Goal: Information Seeking & Learning: Learn about a topic

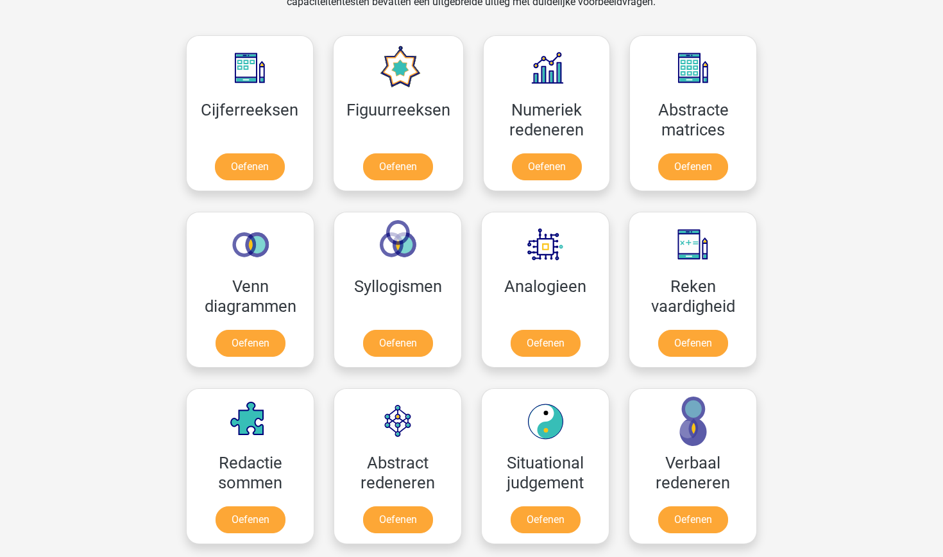
scroll to position [568, 0]
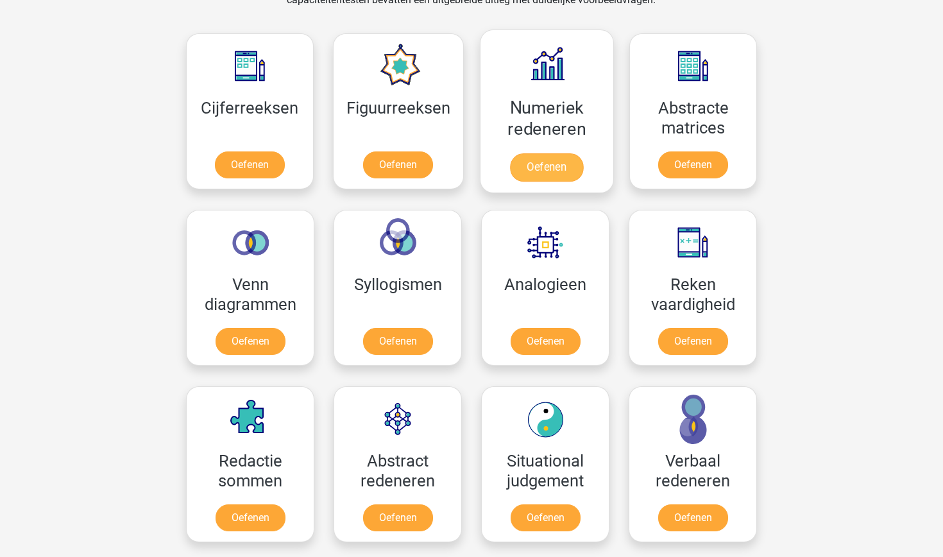
click at [531, 170] on link "Oefenen" at bounding box center [546, 167] width 73 height 28
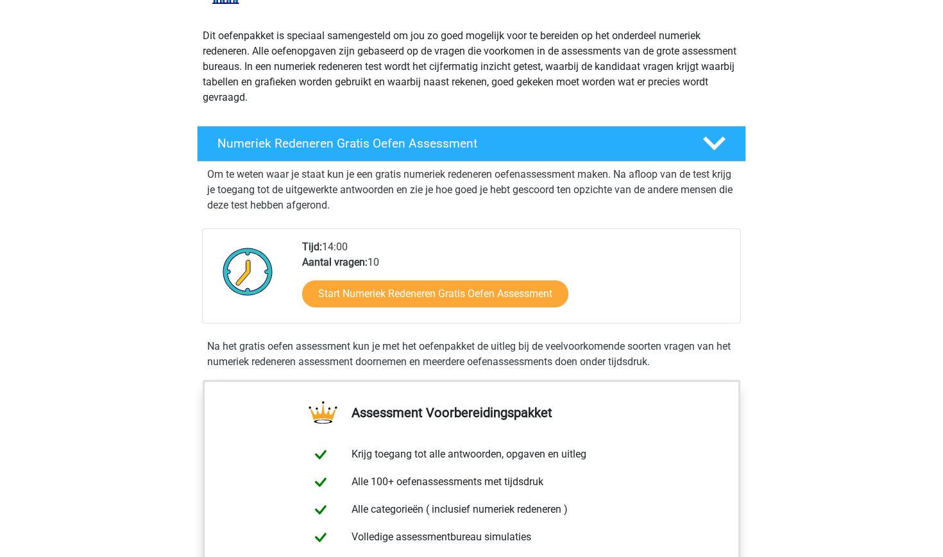
scroll to position [146, 0]
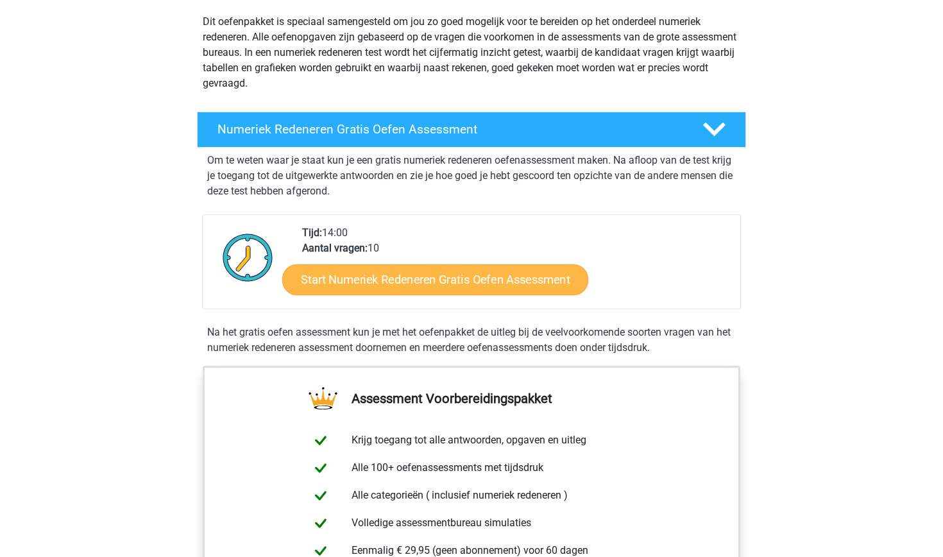
click at [431, 287] on link "Start Numeriek Redeneren Gratis Oefen Assessment" at bounding box center [435, 279] width 306 height 31
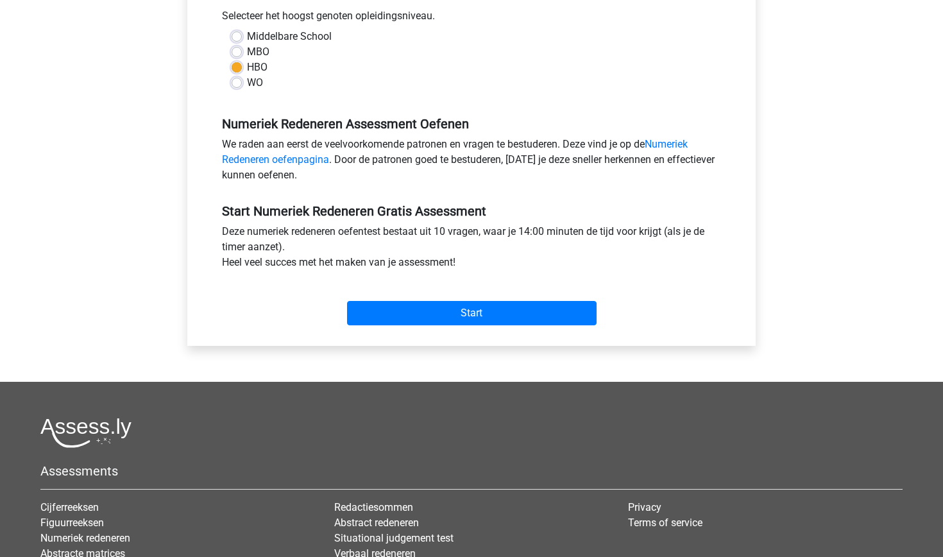
scroll to position [305, 0]
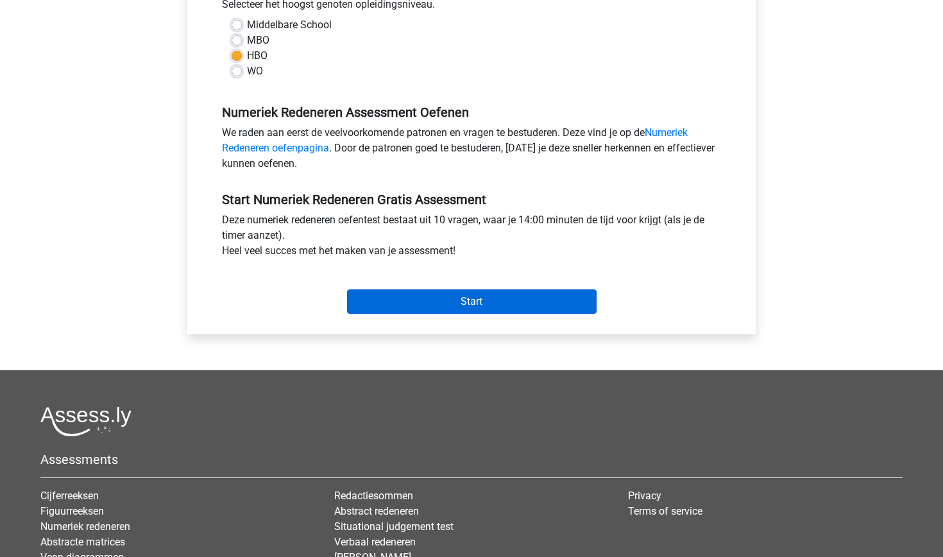
click at [482, 298] on input "Start" at bounding box center [471, 301] width 249 height 24
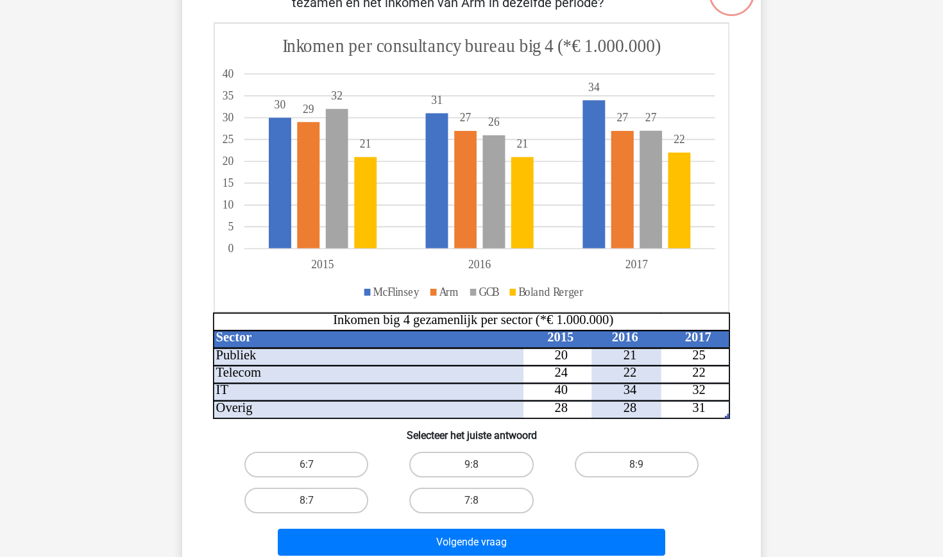
scroll to position [130, 0]
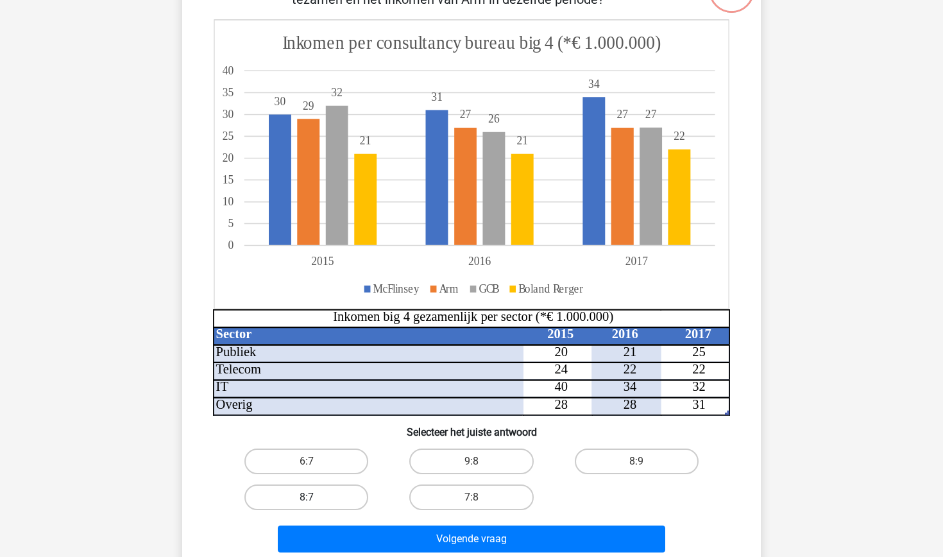
click at [309, 507] on label "8:7" at bounding box center [306, 497] width 124 height 26
click at [309, 505] on input "8:7" at bounding box center [311, 501] width 8 height 8
radio input "true"
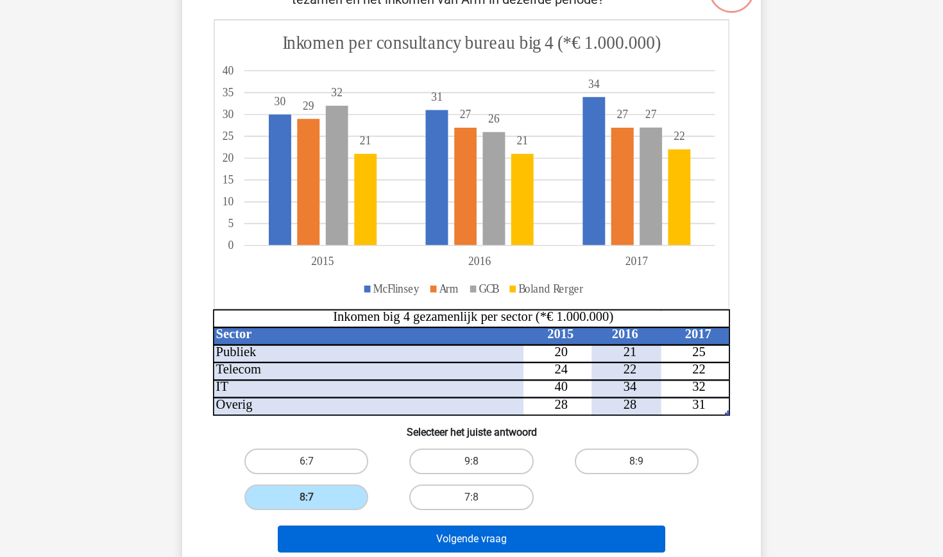
click at [419, 536] on button "Volgende vraag" at bounding box center [472, 538] width 388 height 27
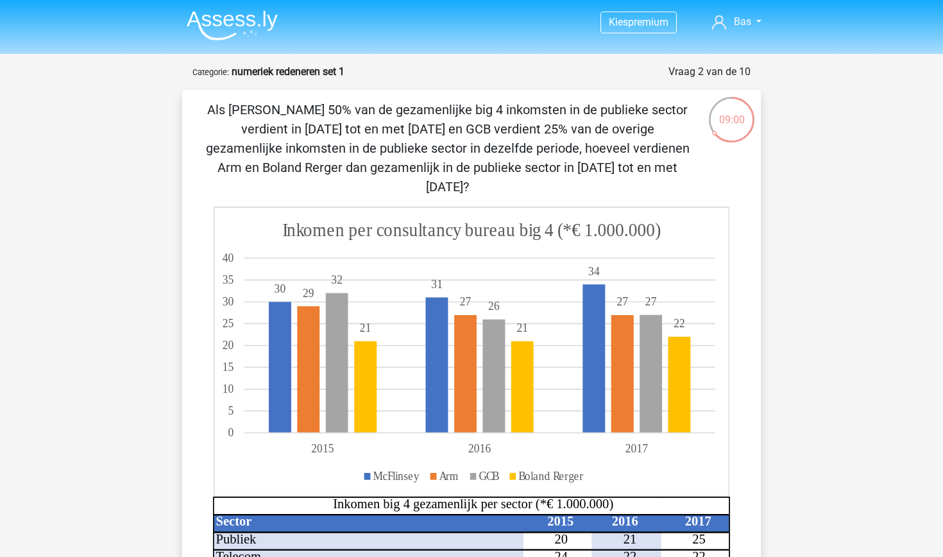
scroll to position [0, 0]
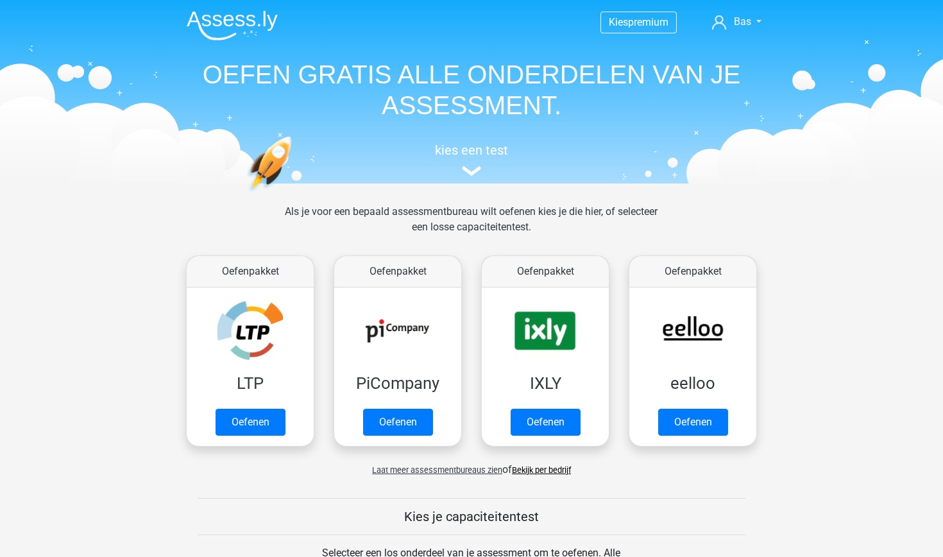
scroll to position [568, 0]
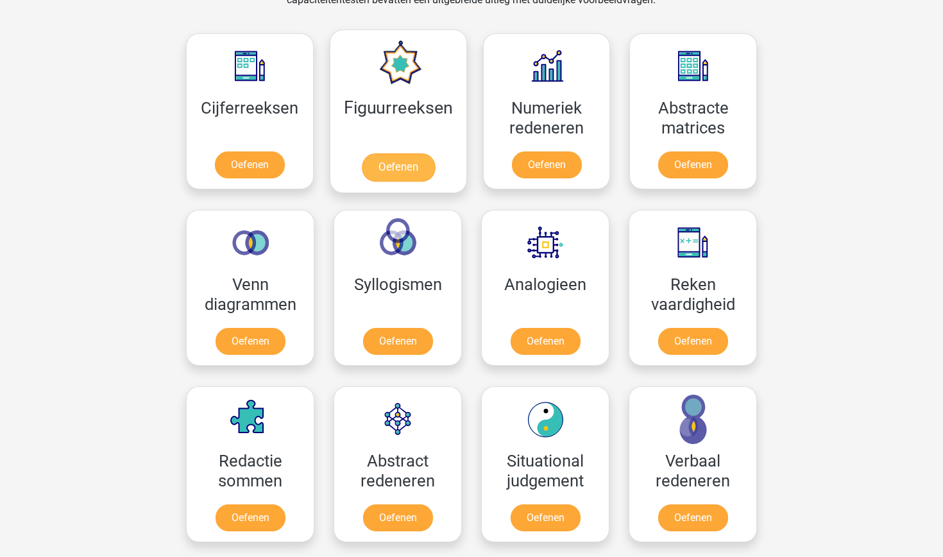
click at [405, 157] on link "Oefenen" at bounding box center [397, 167] width 73 height 28
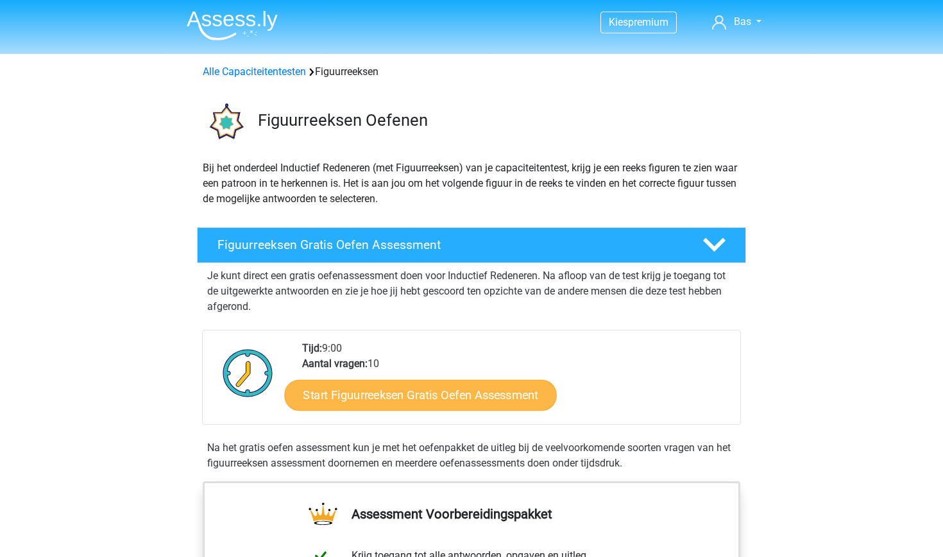
click at [458, 401] on link "Start Figuurreeksen Gratis Oefen Assessment" at bounding box center [421, 394] width 272 height 31
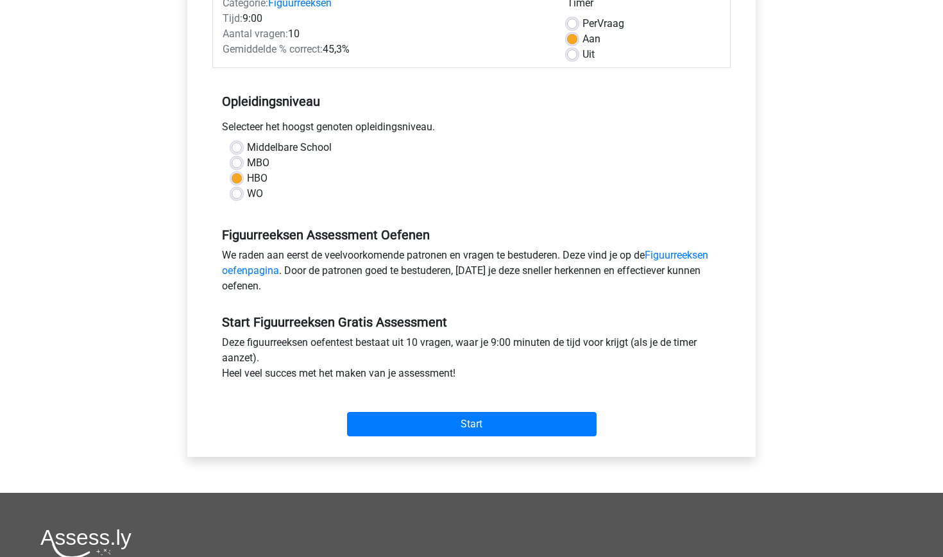
scroll to position [192, 0]
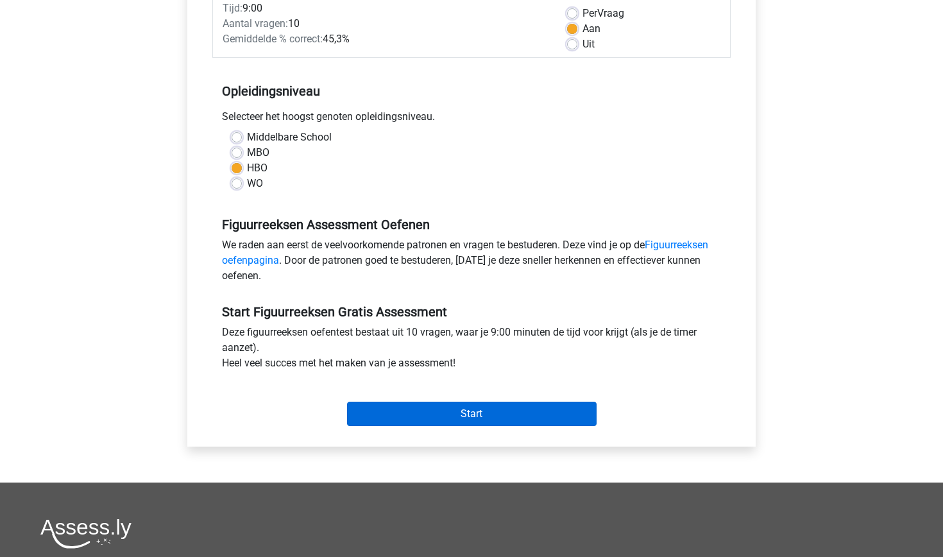
click at [512, 421] on input "Start" at bounding box center [471, 413] width 249 height 24
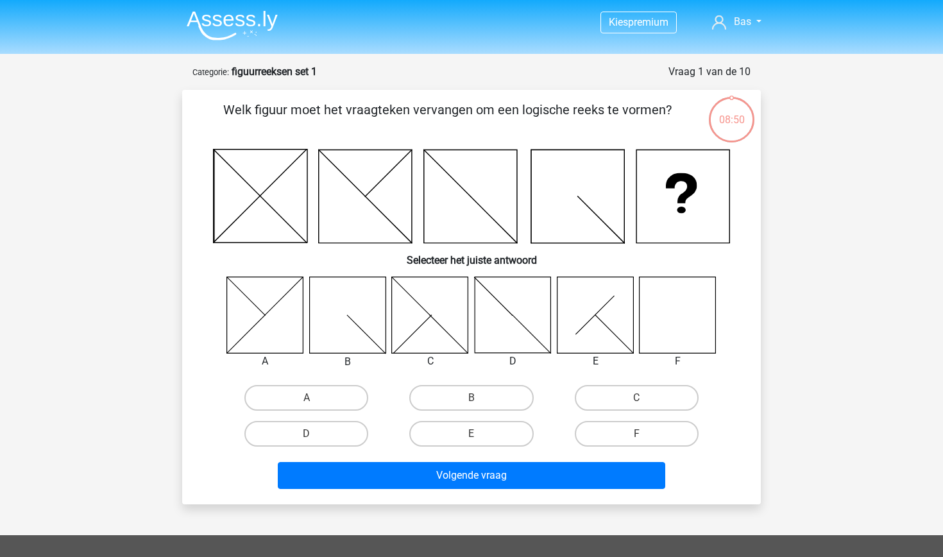
click at [671, 323] on icon at bounding box center [677, 314] width 76 height 76
click at [649, 434] on label "F" at bounding box center [637, 434] width 124 height 26
click at [645, 434] on input "F" at bounding box center [640, 438] width 8 height 8
radio input "true"
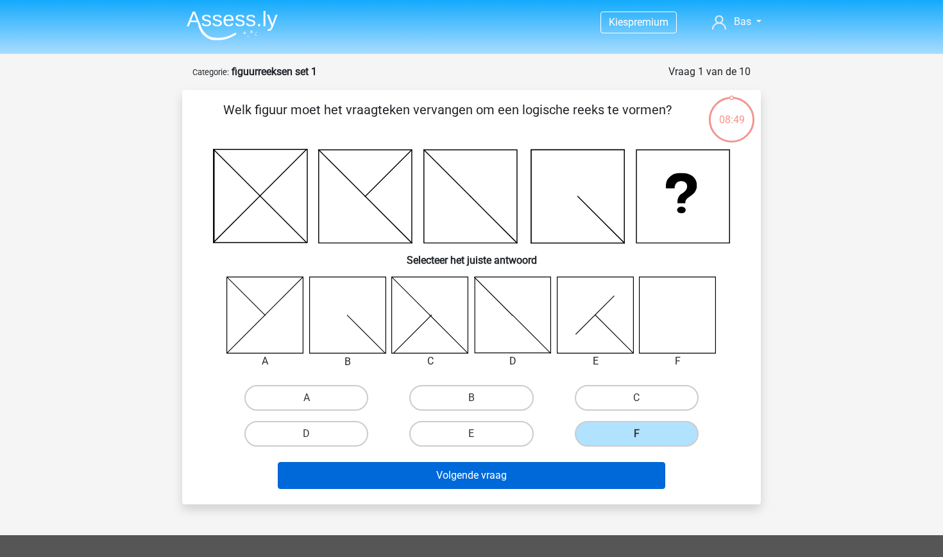
click at [610, 481] on button "Volgende vraag" at bounding box center [472, 475] width 388 height 27
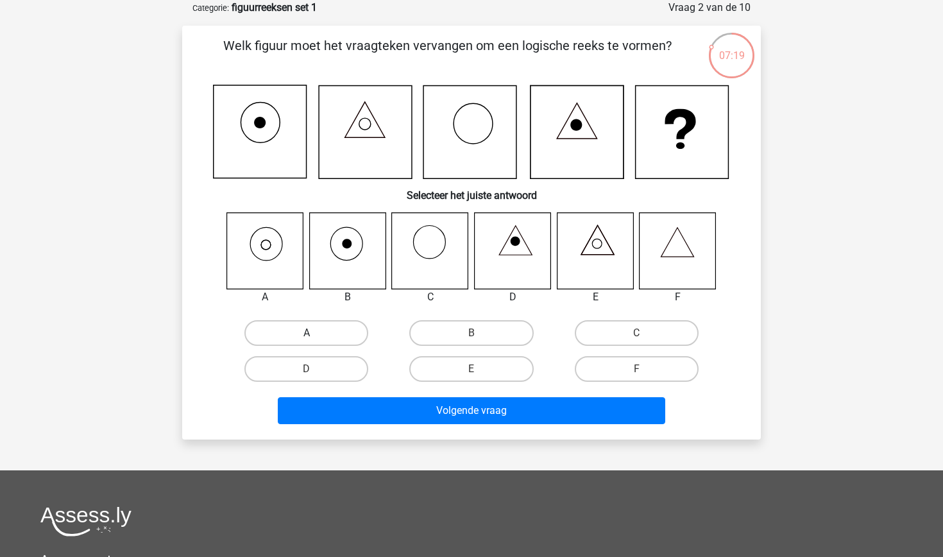
click at [301, 335] on label "A" at bounding box center [306, 333] width 124 height 26
click at [307, 335] on input "A" at bounding box center [311, 337] width 8 height 8
radio input "true"
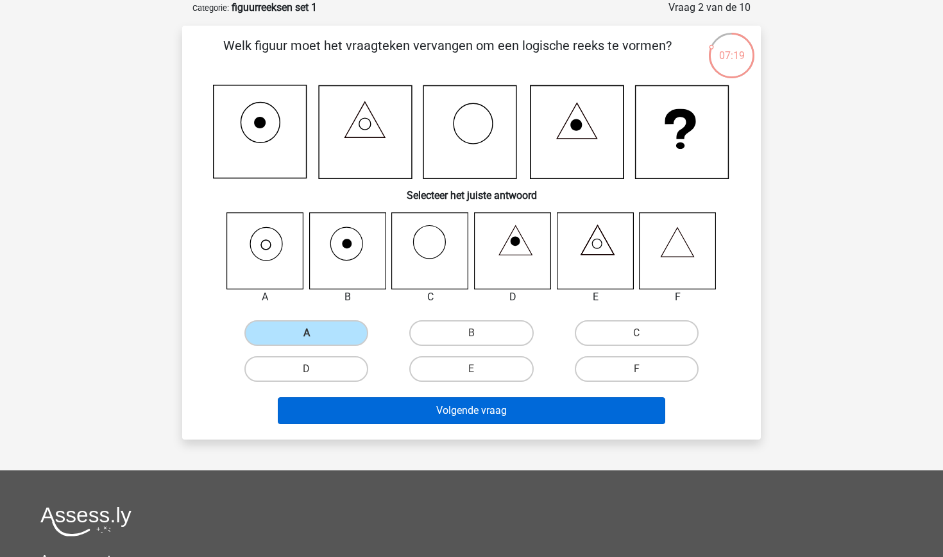
click at [445, 411] on button "Volgende vraag" at bounding box center [472, 410] width 388 height 27
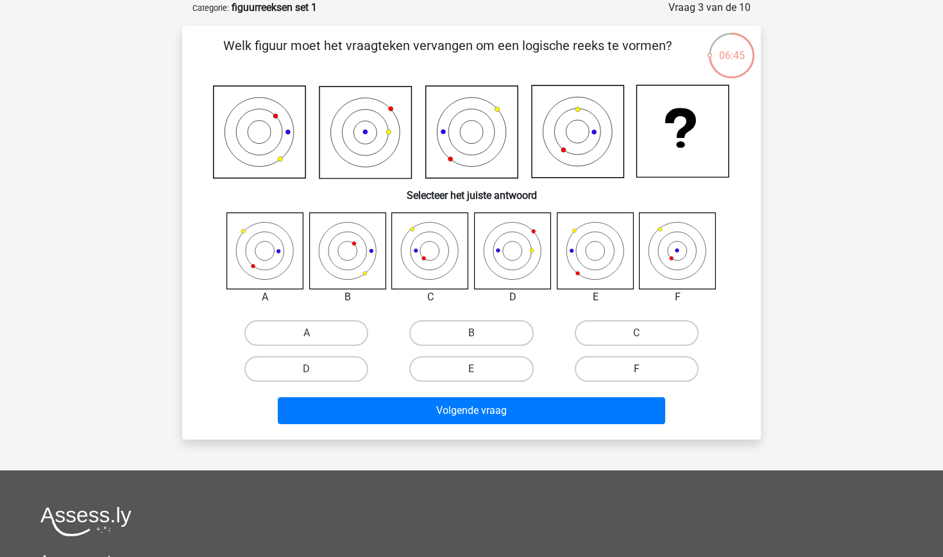
click at [654, 361] on label "F" at bounding box center [637, 369] width 124 height 26
click at [645, 369] on input "F" at bounding box center [640, 373] width 8 height 8
radio input "true"
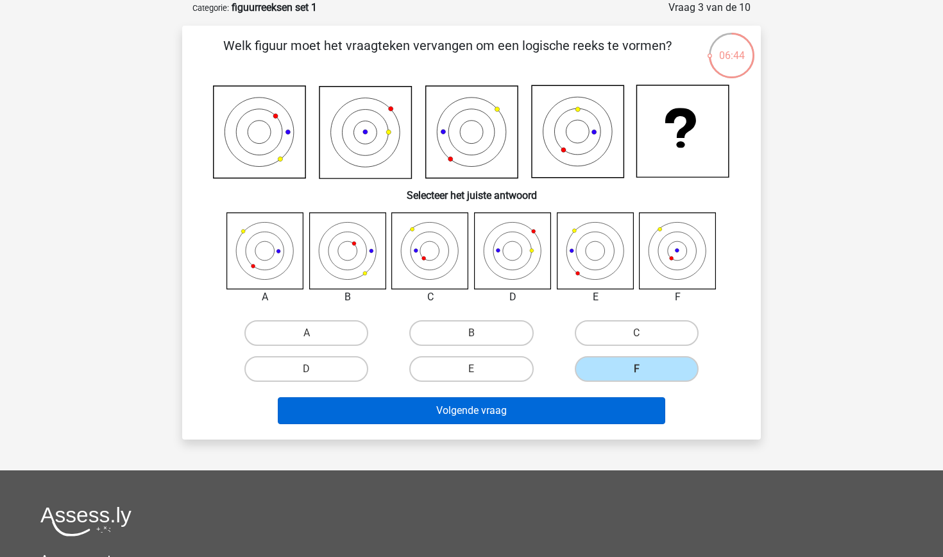
click at [605, 410] on button "Volgende vraag" at bounding box center [472, 410] width 388 height 27
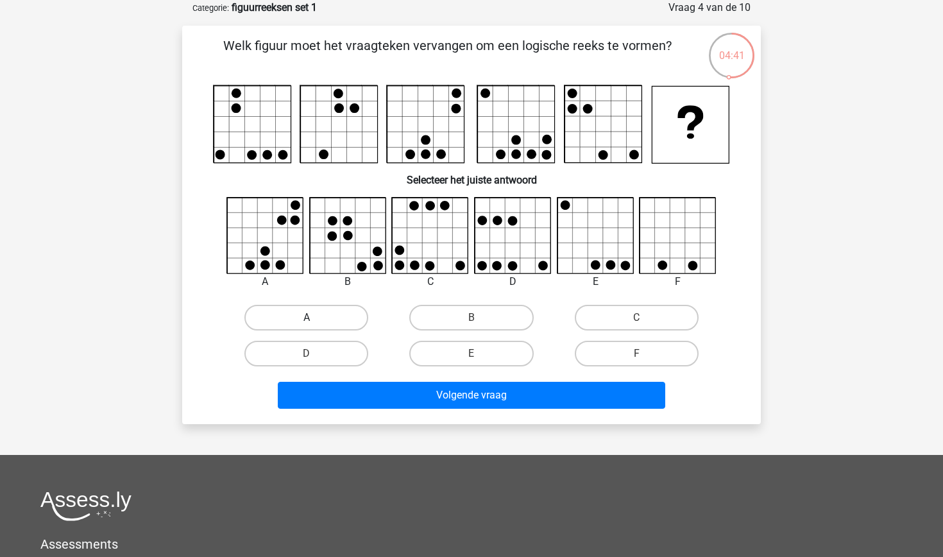
click at [321, 317] on label "A" at bounding box center [306, 318] width 124 height 26
click at [315, 317] on input "A" at bounding box center [311, 321] width 8 height 8
radio input "true"
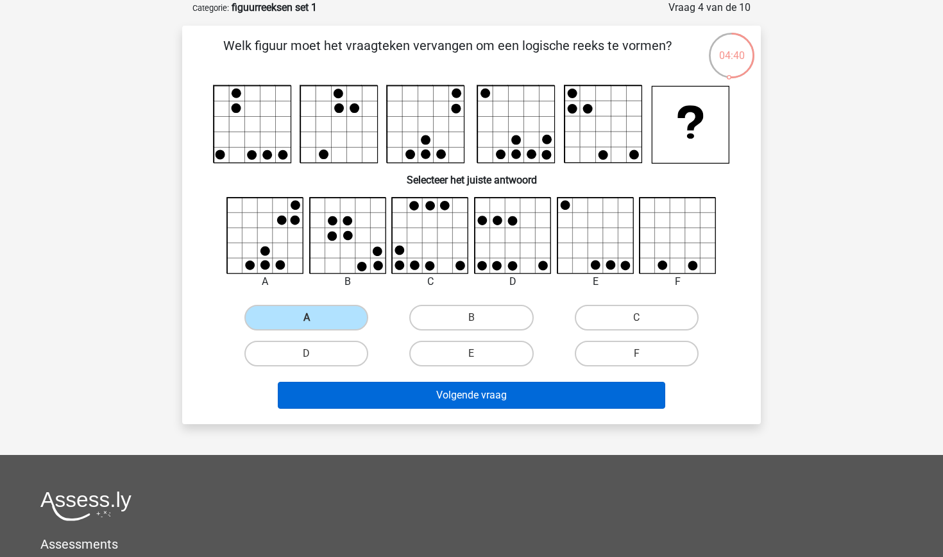
click at [409, 403] on button "Volgende vraag" at bounding box center [472, 395] width 388 height 27
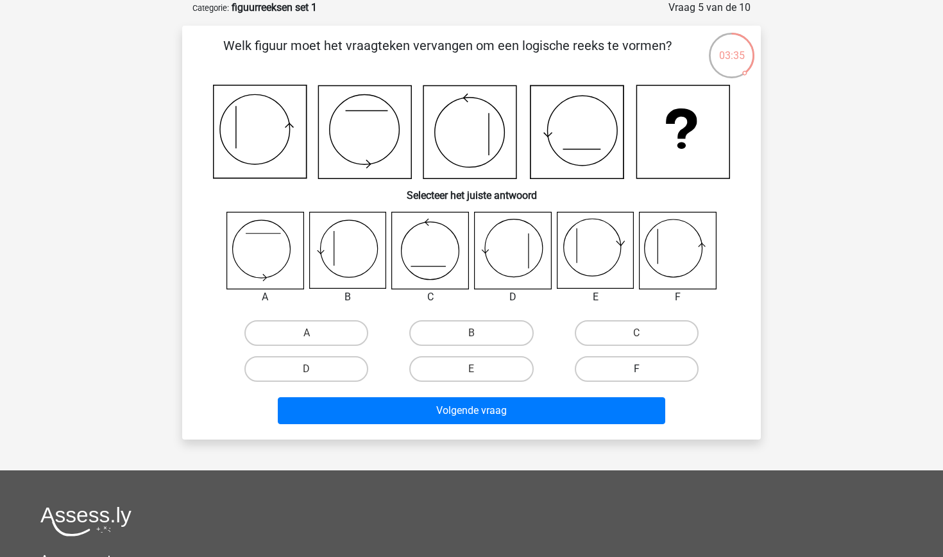
click at [635, 367] on label "F" at bounding box center [637, 369] width 124 height 26
click at [636, 369] on input "F" at bounding box center [640, 373] width 8 height 8
radio input "true"
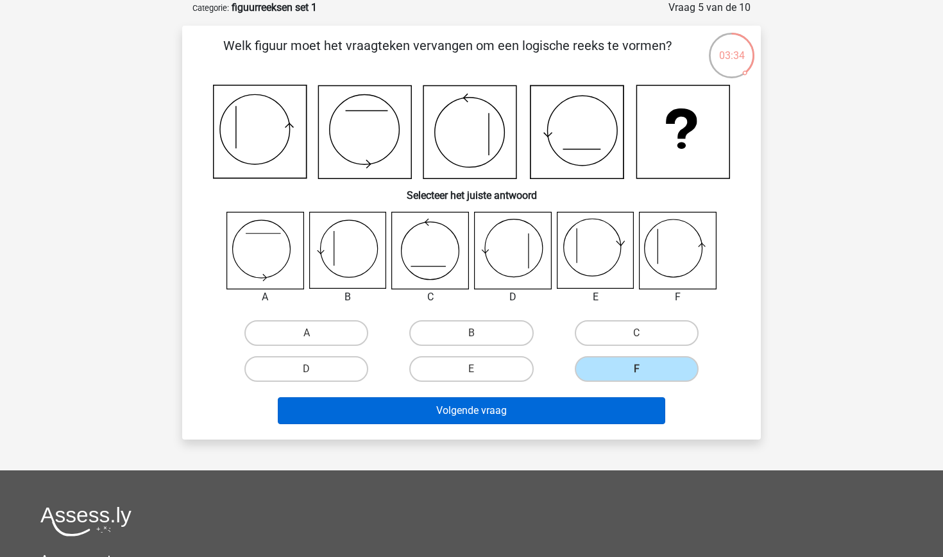
click at [616, 405] on button "Volgende vraag" at bounding box center [472, 410] width 388 height 27
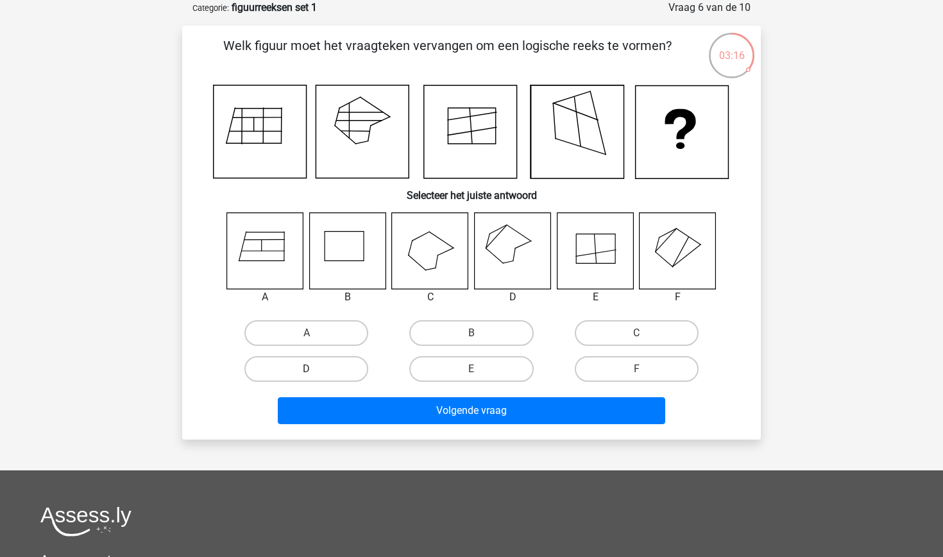
click at [343, 363] on label "D" at bounding box center [306, 369] width 124 height 26
click at [315, 369] on input "D" at bounding box center [311, 373] width 8 height 8
radio input "true"
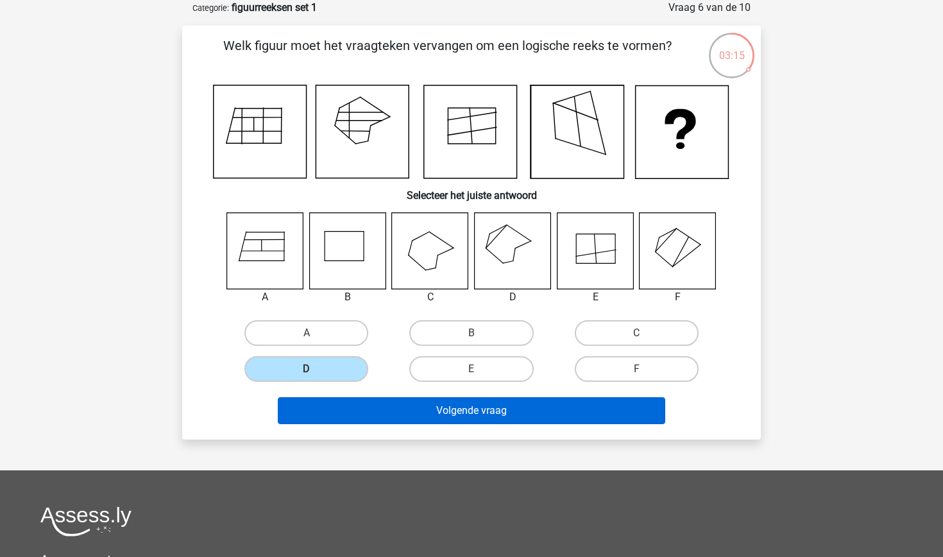
click at [410, 409] on button "Volgende vraag" at bounding box center [472, 410] width 388 height 27
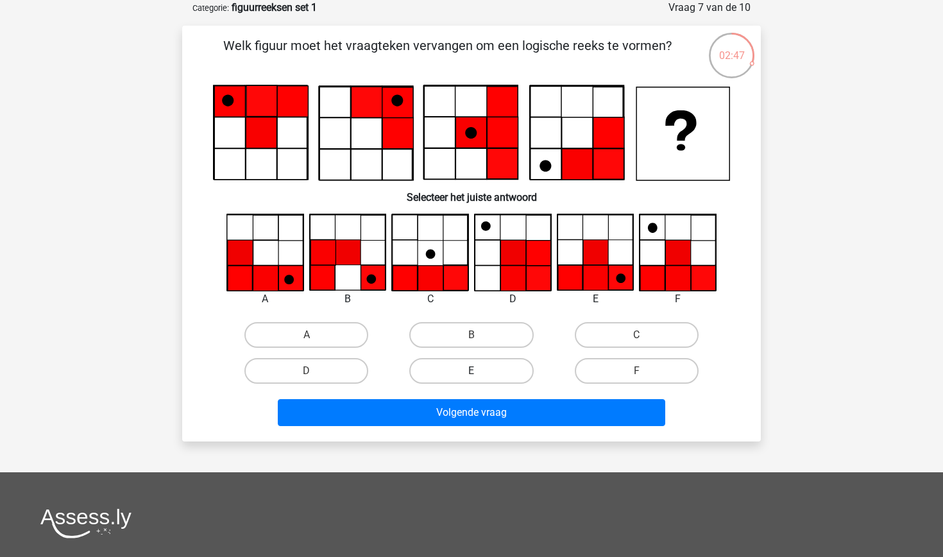
click at [504, 370] on label "E" at bounding box center [471, 371] width 124 height 26
click at [480, 371] on input "E" at bounding box center [475, 375] width 8 height 8
radio input "true"
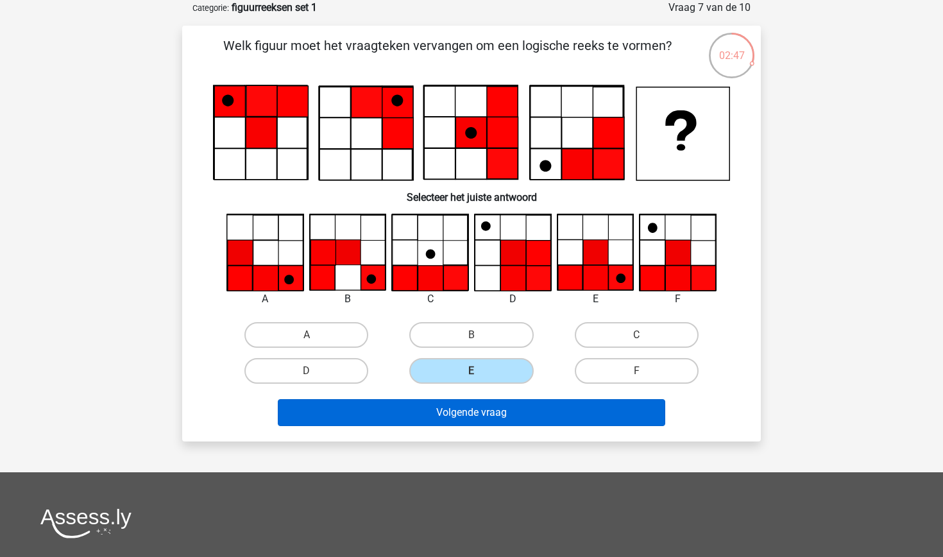
click at [503, 416] on button "Volgende vraag" at bounding box center [472, 412] width 388 height 27
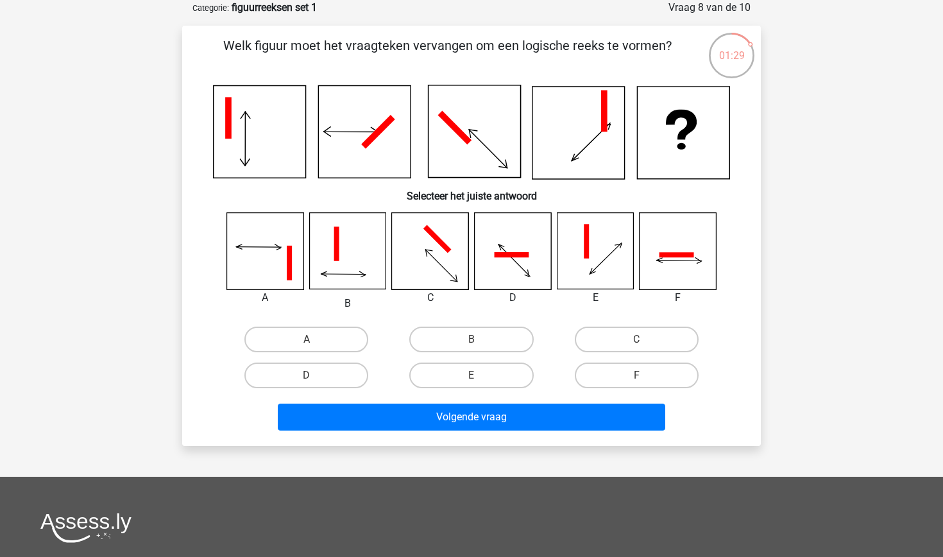
click at [638, 396] on div "Volgende vraag" at bounding box center [471, 414] width 537 height 42
click at [653, 368] on label "F" at bounding box center [637, 375] width 124 height 26
click at [645, 375] on input "F" at bounding box center [640, 379] width 8 height 8
radio input "true"
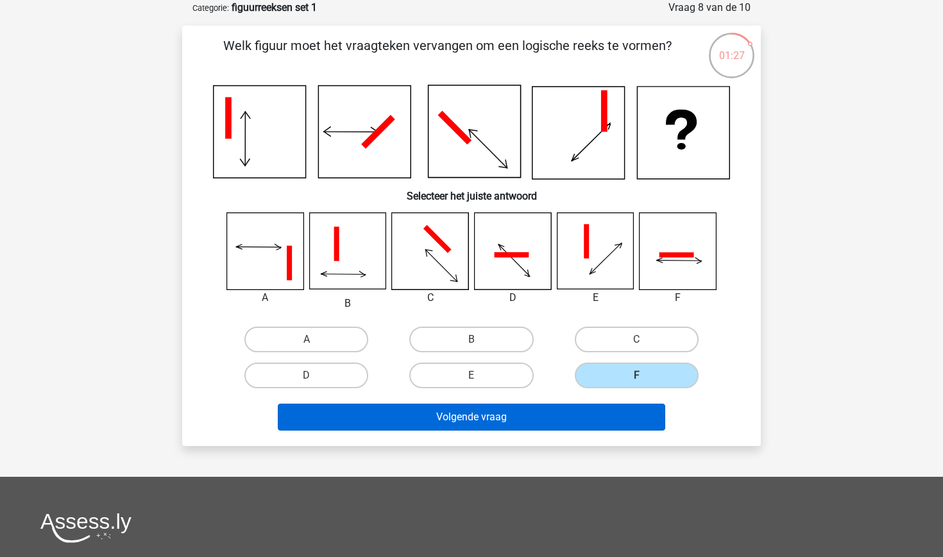
click at [611, 423] on button "Volgende vraag" at bounding box center [472, 416] width 388 height 27
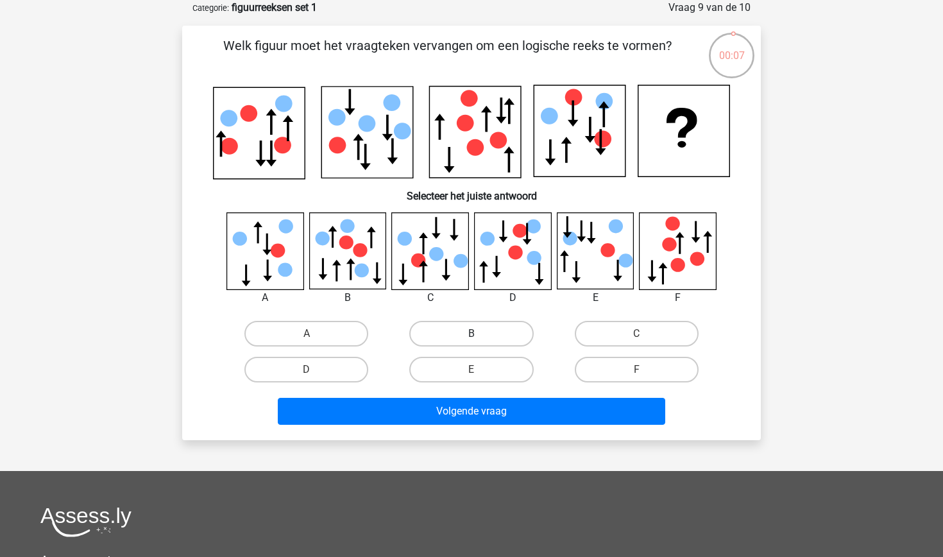
click at [466, 339] on label "B" at bounding box center [471, 334] width 124 height 26
click at [471, 339] on input "B" at bounding box center [475, 337] width 8 height 8
radio input "true"
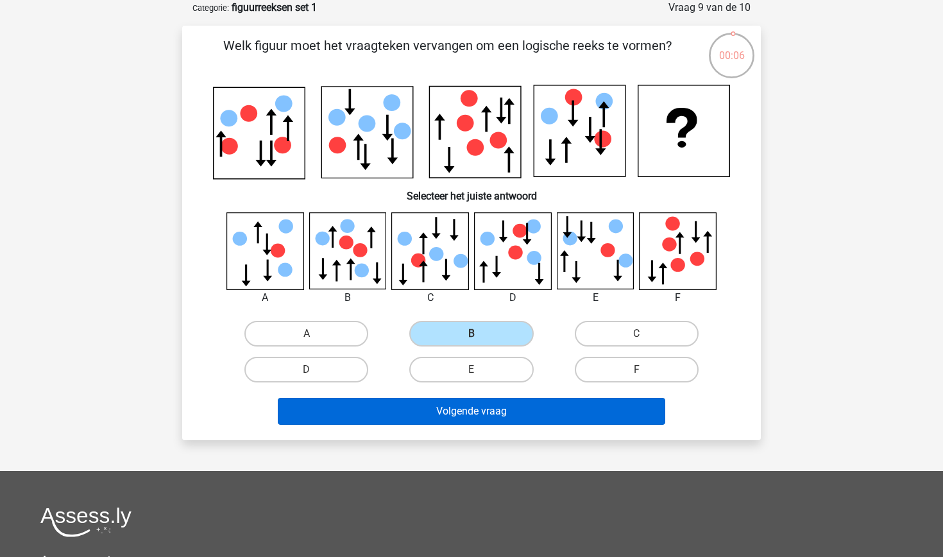
click at [478, 414] on button "Volgende vraag" at bounding box center [472, 411] width 388 height 27
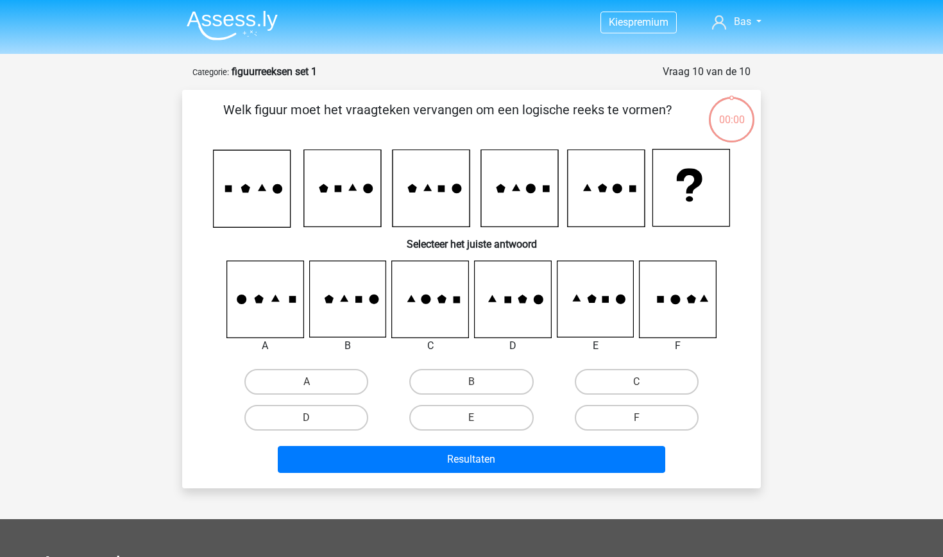
scroll to position [64, 0]
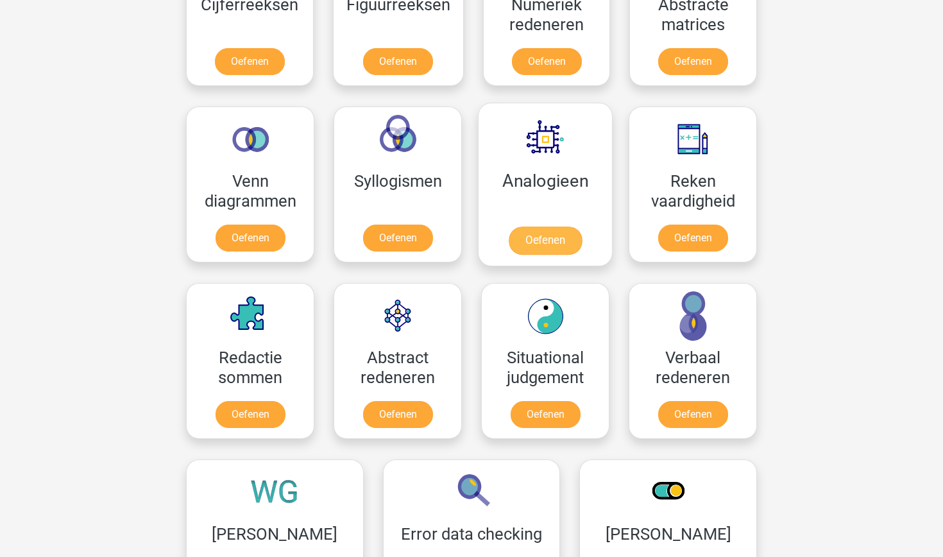
scroll to position [679, 0]
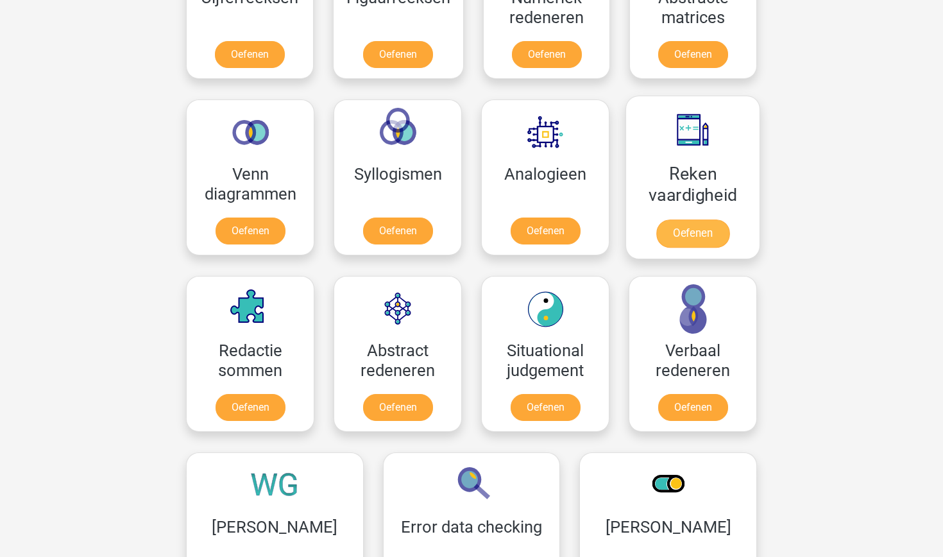
click at [714, 240] on link "Oefenen" at bounding box center [692, 233] width 73 height 28
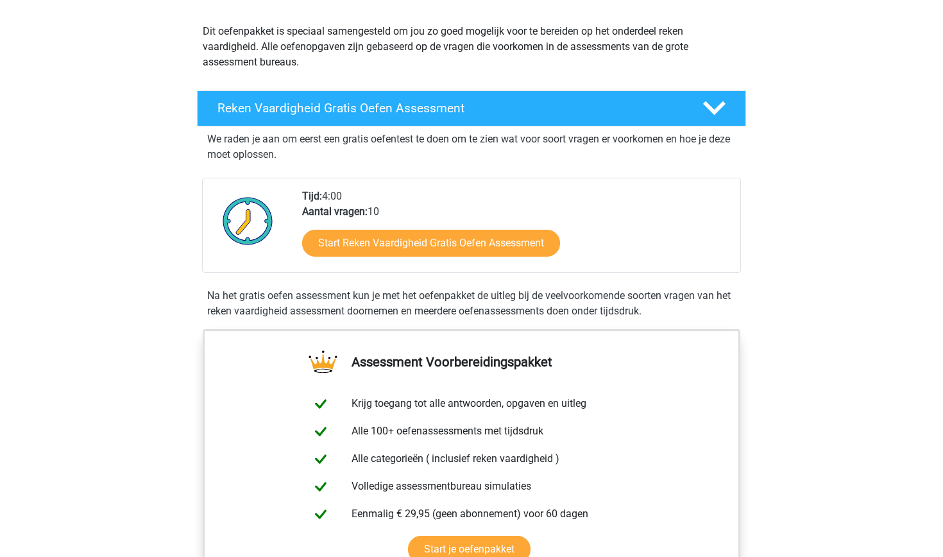
scroll to position [131, 0]
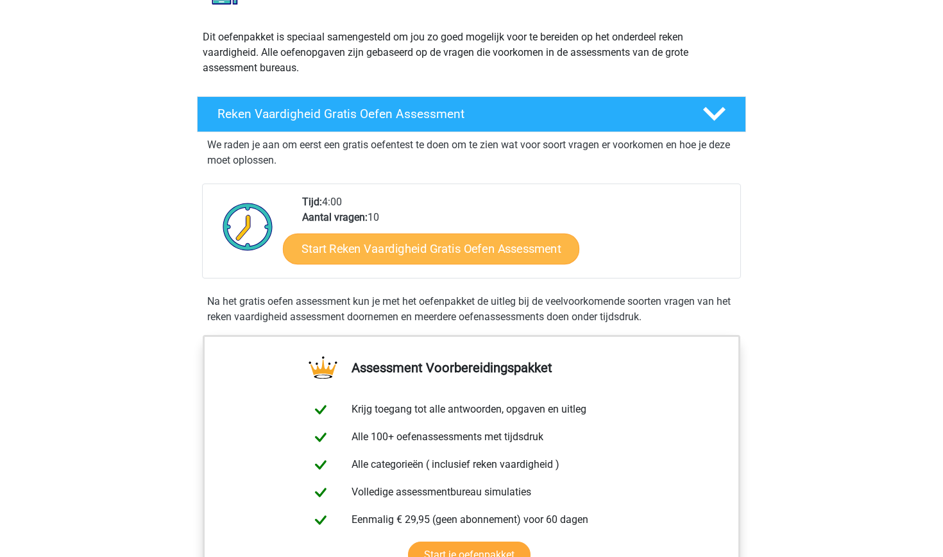
click at [459, 256] on link "Start Reken Vaardigheid Gratis Oefen Assessment" at bounding box center [431, 248] width 296 height 31
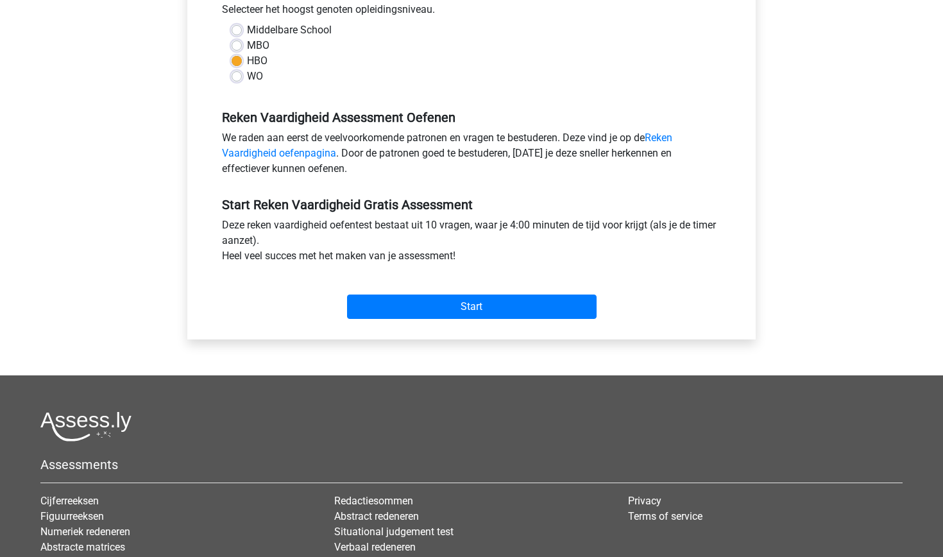
scroll to position [437, 0]
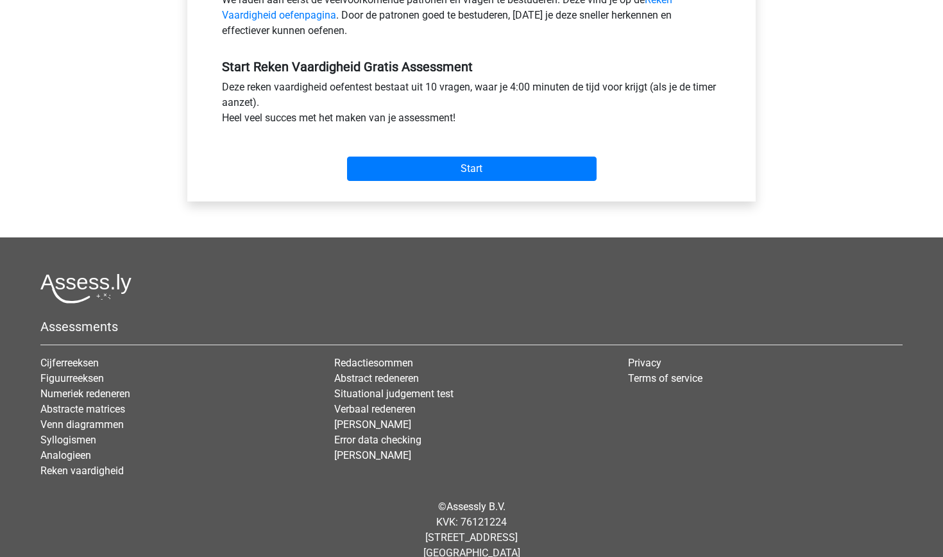
click at [512, 153] on div "Start" at bounding box center [471, 158] width 518 height 45
click at [510, 172] on input "Start" at bounding box center [471, 168] width 249 height 24
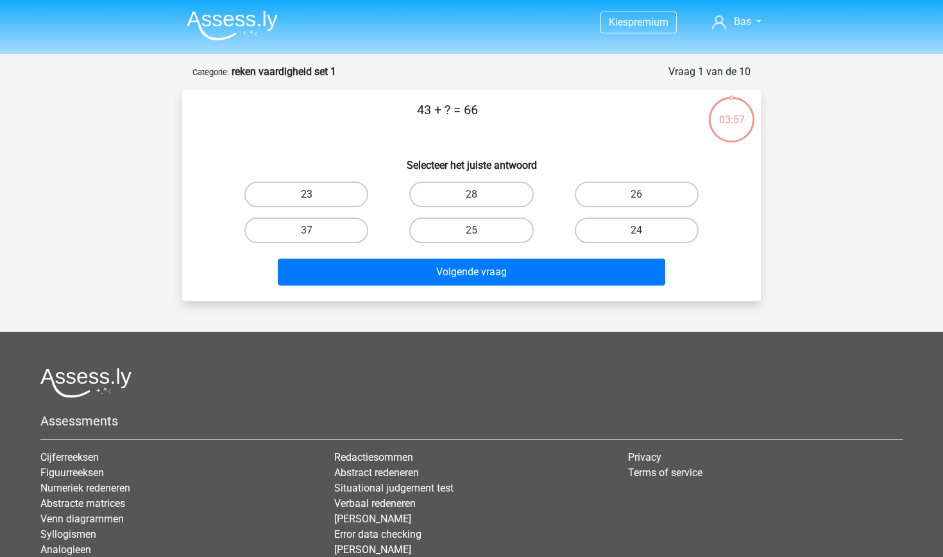
click at [321, 203] on label "23" at bounding box center [306, 194] width 124 height 26
click at [315, 203] on input "23" at bounding box center [311, 198] width 8 height 8
radio input "true"
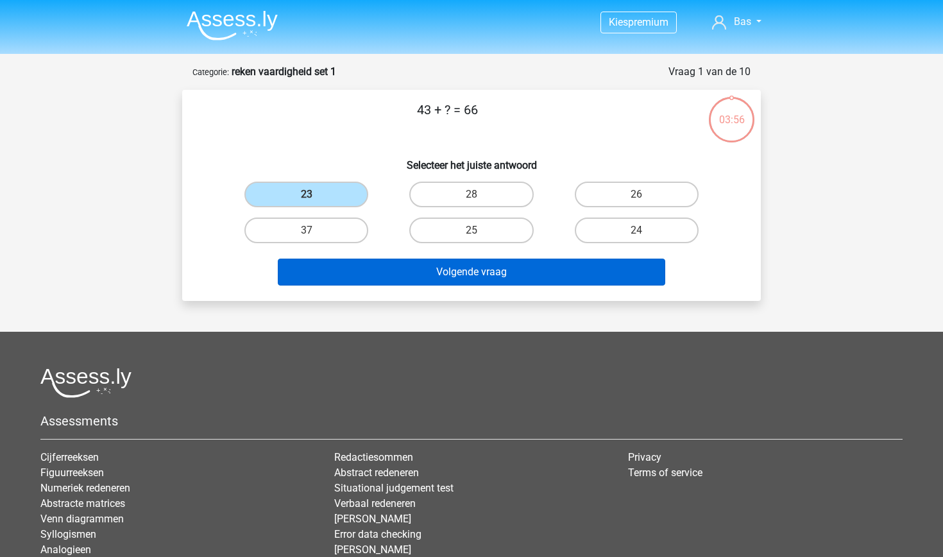
click at [409, 276] on button "Volgende vraag" at bounding box center [472, 271] width 388 height 27
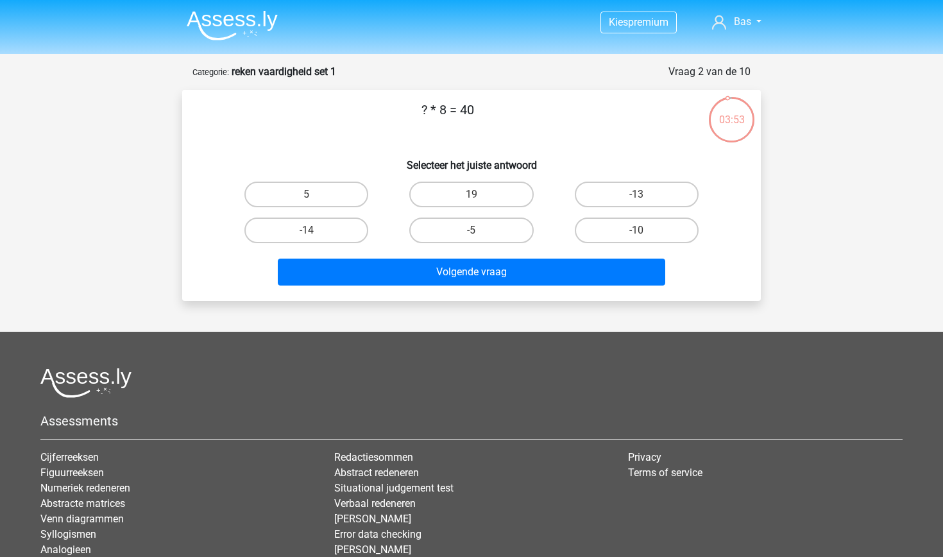
click at [328, 180] on div "5" at bounding box center [306, 194] width 165 height 36
click at [331, 199] on label "5" at bounding box center [306, 194] width 124 height 26
click at [315, 199] on input "5" at bounding box center [311, 198] width 8 height 8
radio input "true"
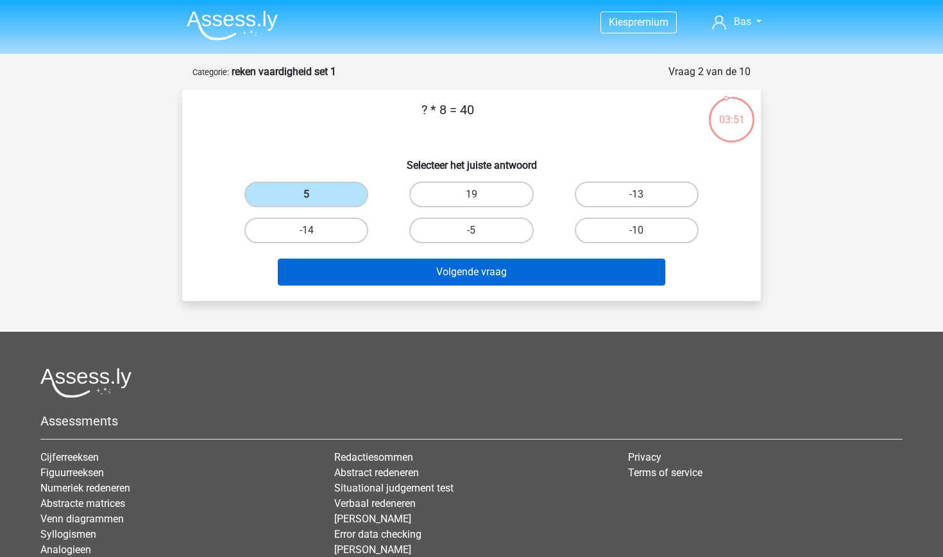
click at [435, 276] on button "Volgende vraag" at bounding box center [472, 271] width 388 height 27
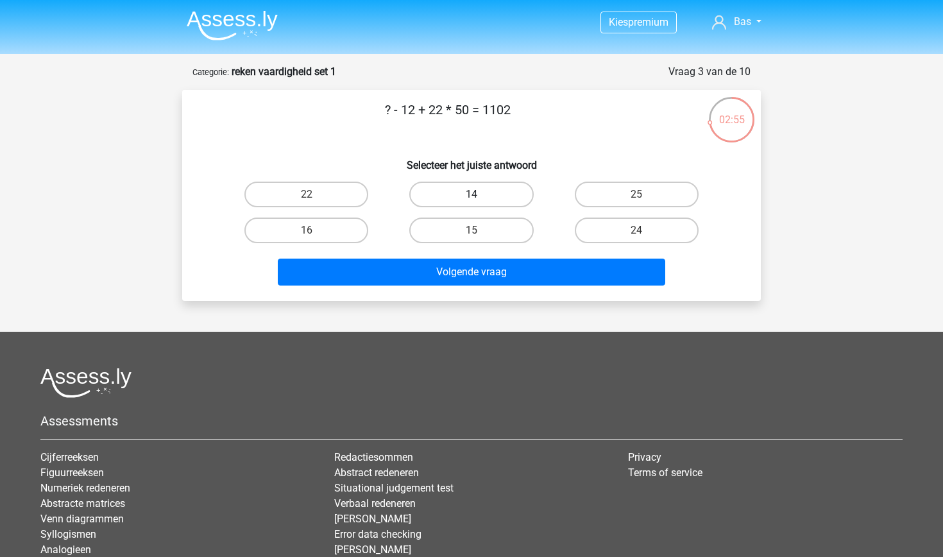
click at [482, 194] on label "14" at bounding box center [471, 194] width 124 height 26
click at [480, 194] on input "14" at bounding box center [475, 198] width 8 height 8
radio input "true"
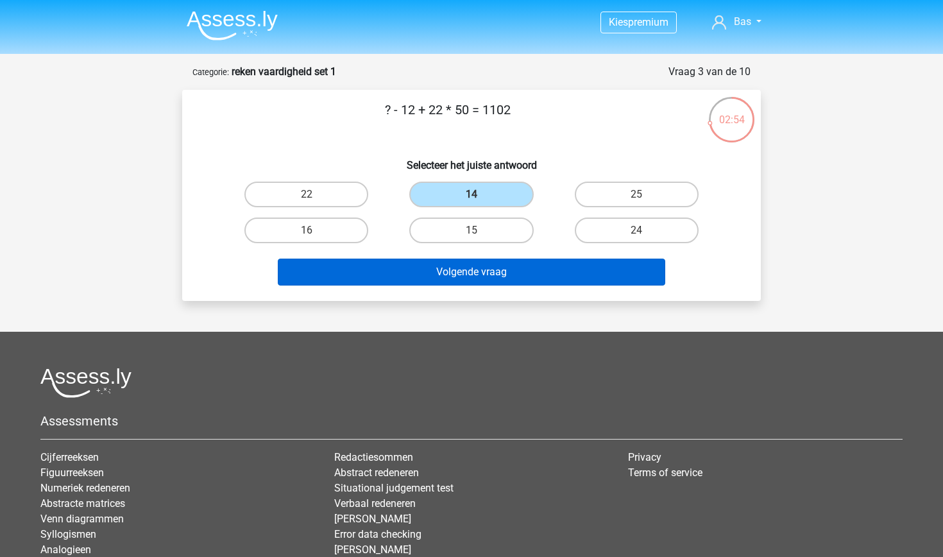
click at [491, 275] on button "Volgende vraag" at bounding box center [472, 271] width 388 height 27
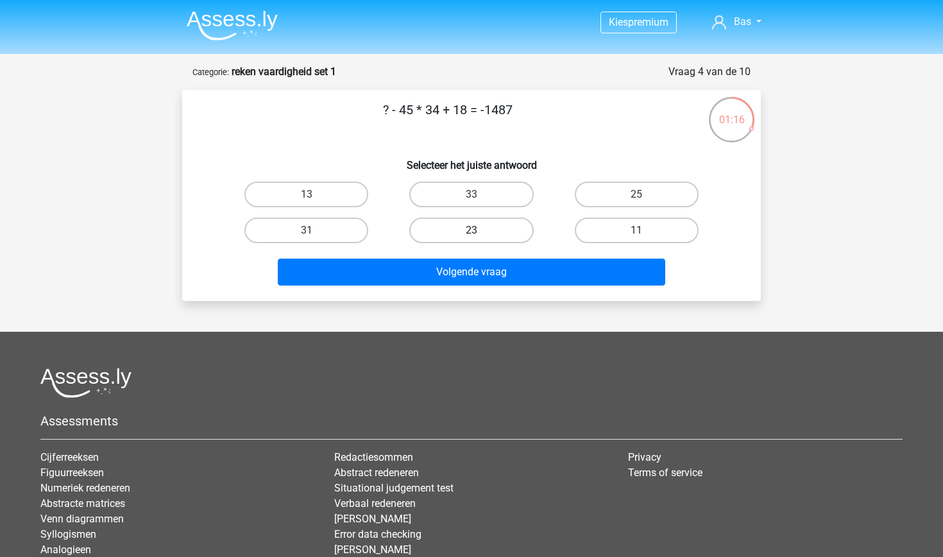
click at [485, 232] on label "23" at bounding box center [471, 230] width 124 height 26
click at [480, 232] on input "23" at bounding box center [475, 234] width 8 height 8
radio input "true"
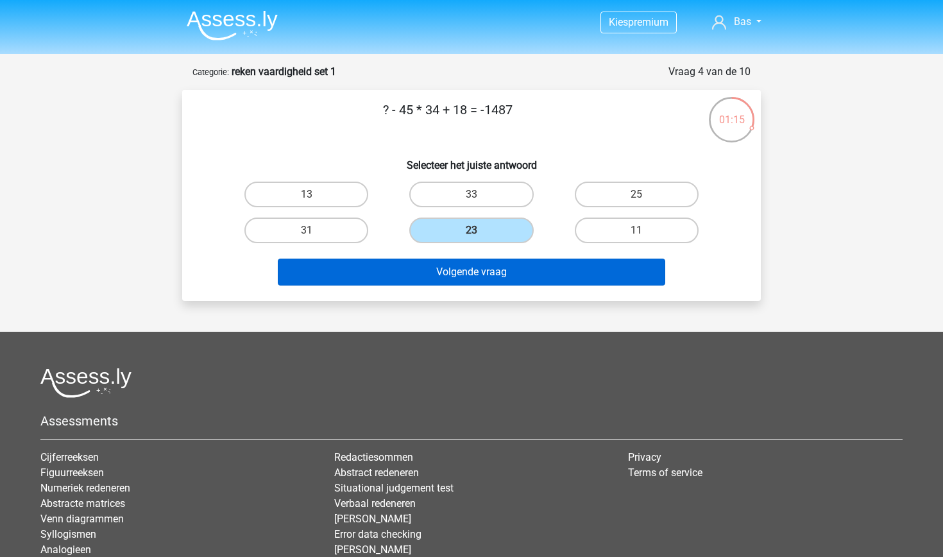
click at [491, 279] on button "Volgende vraag" at bounding box center [472, 271] width 388 height 27
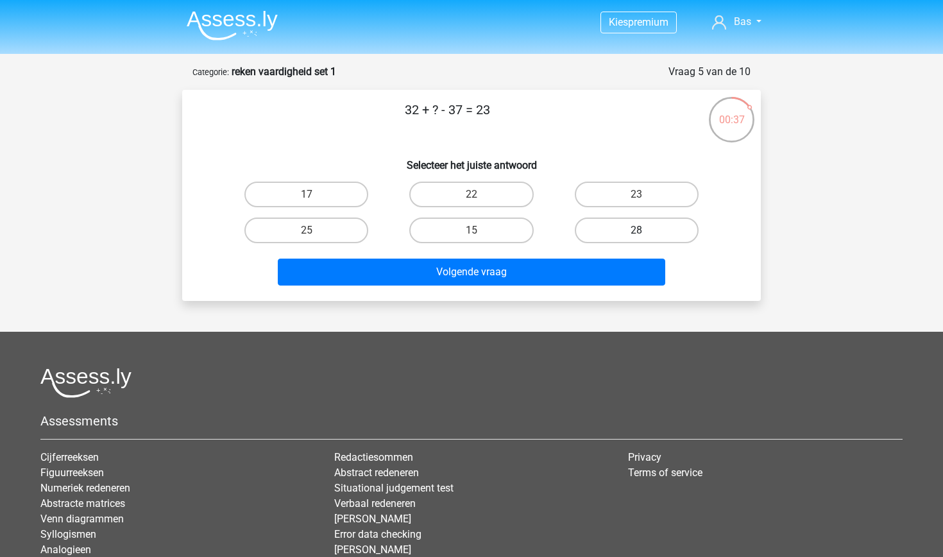
click at [622, 242] on label "28" at bounding box center [637, 230] width 124 height 26
click at [636, 239] on input "28" at bounding box center [640, 234] width 8 height 8
radio input "true"
click at [597, 251] on div "Volgende vraag" at bounding box center [471, 269] width 537 height 42
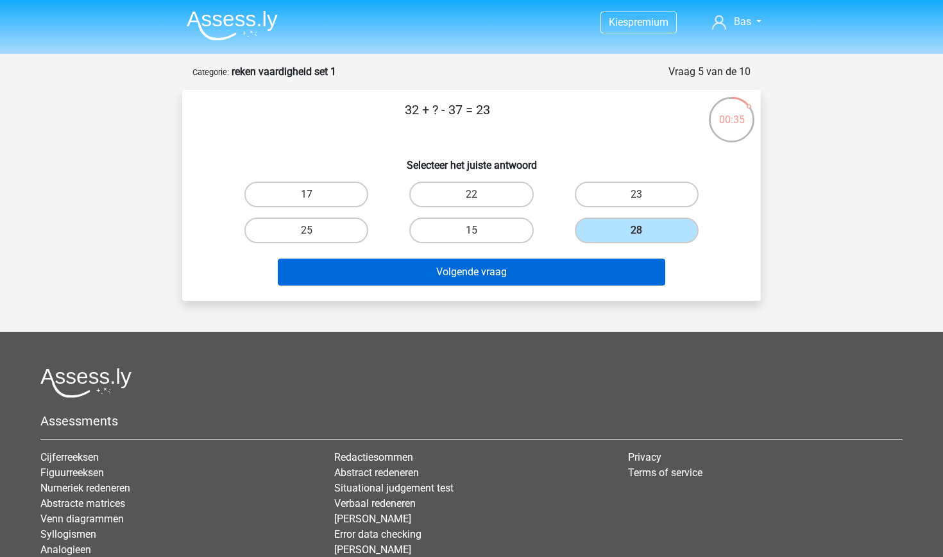
click at [596, 267] on button "Volgende vraag" at bounding box center [472, 271] width 388 height 27
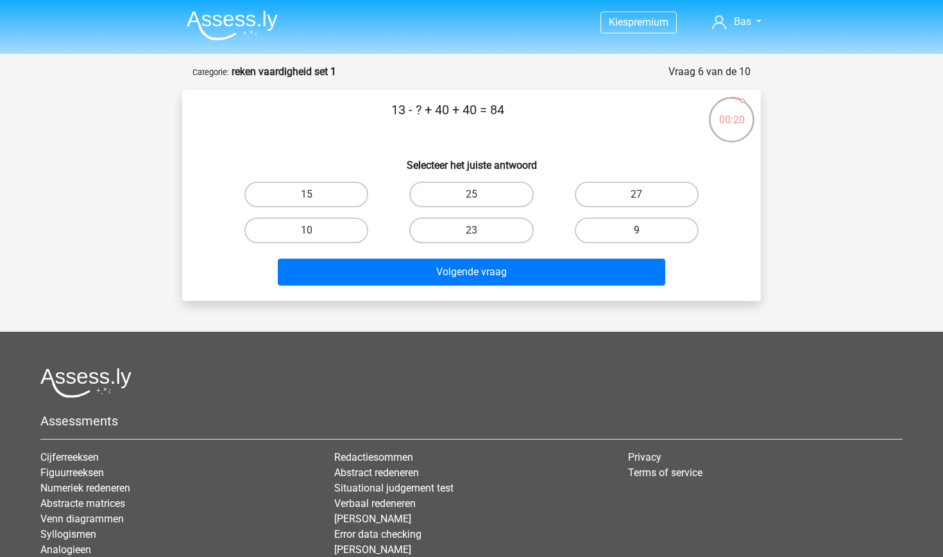
click at [664, 237] on label "9" at bounding box center [637, 230] width 124 height 26
click at [645, 237] on input "9" at bounding box center [640, 234] width 8 height 8
radio input "true"
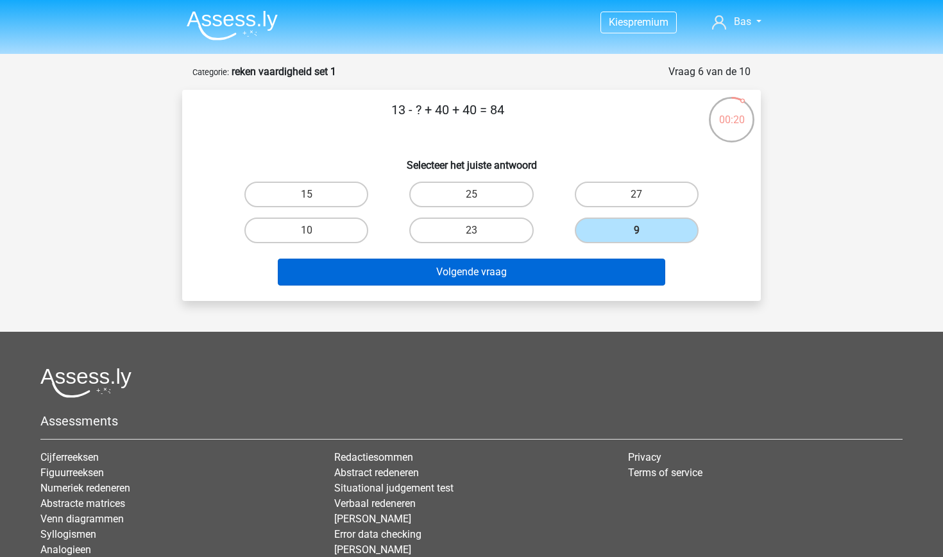
click at [627, 260] on button "Volgende vraag" at bounding box center [472, 271] width 388 height 27
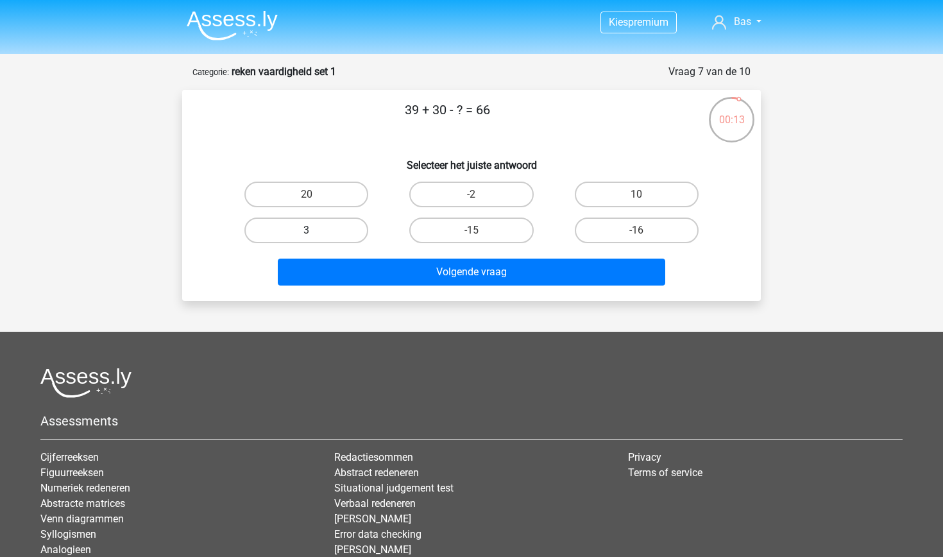
click at [337, 226] on label "3" at bounding box center [306, 230] width 124 height 26
click at [315, 230] on input "3" at bounding box center [311, 234] width 8 height 8
radio input "true"
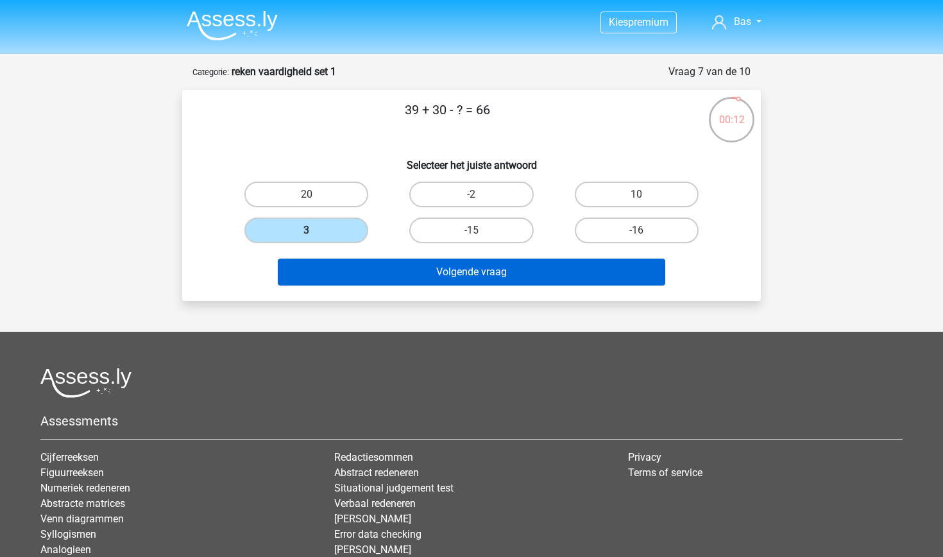
click at [404, 266] on button "Volgende vraag" at bounding box center [472, 271] width 388 height 27
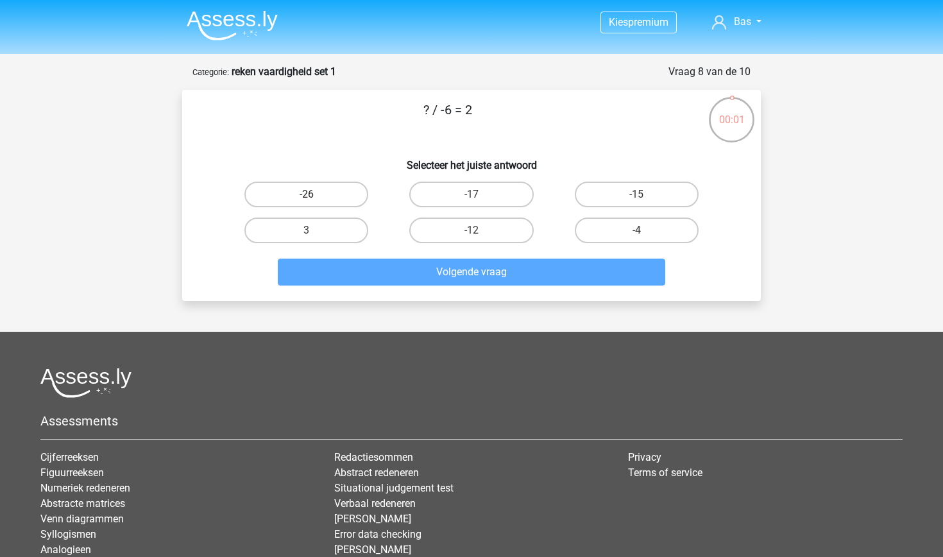
click at [332, 192] on label "-26" at bounding box center [306, 194] width 124 height 26
click at [315, 194] on input "-26" at bounding box center [311, 198] width 8 height 8
radio input "true"
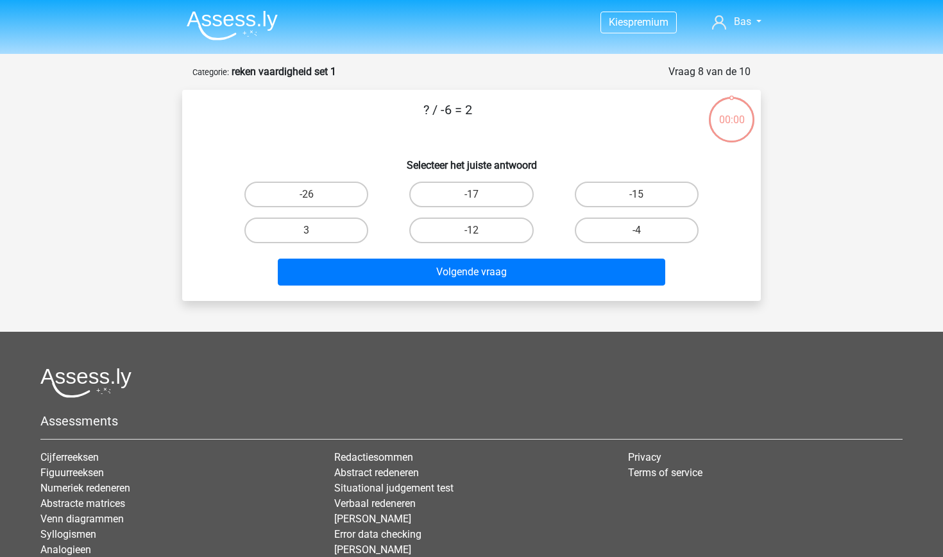
click at [460, 267] on button "Volgende vraag" at bounding box center [472, 271] width 388 height 27
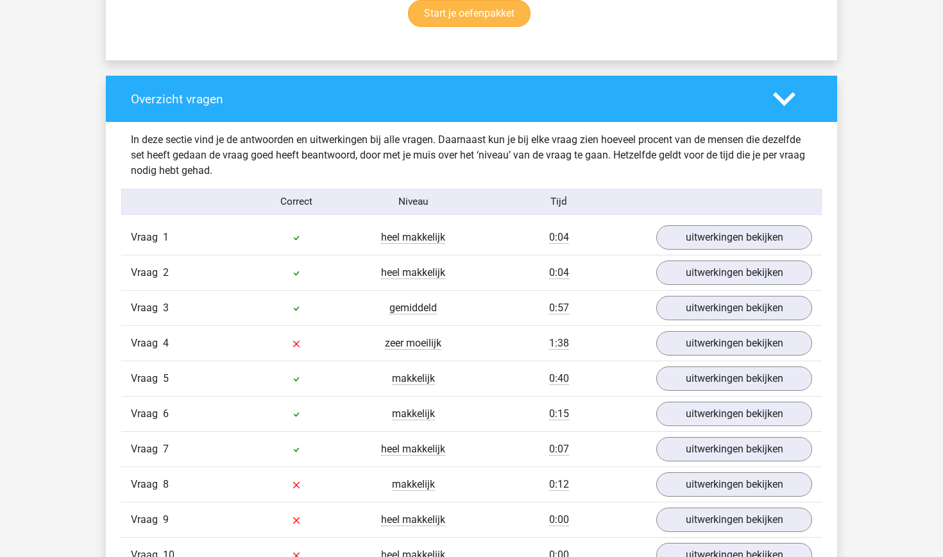
scroll to position [984, 0]
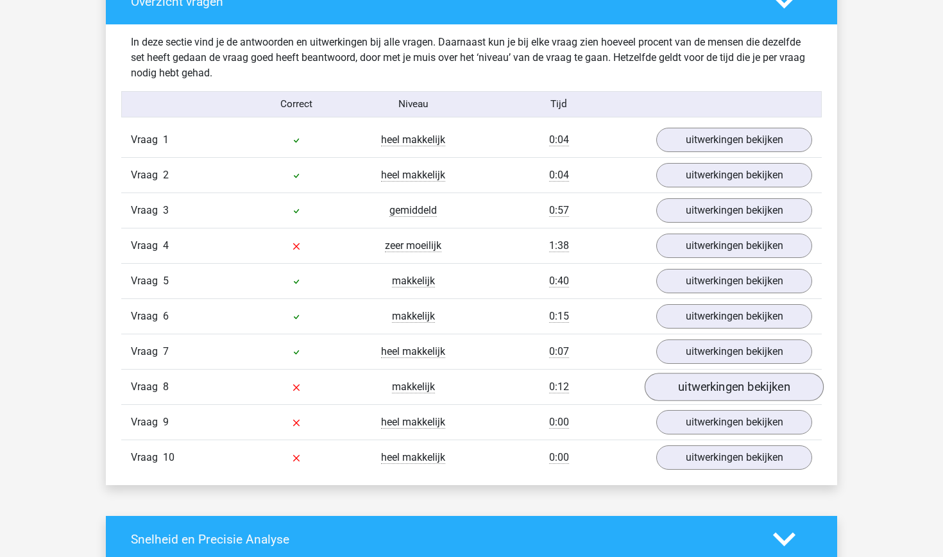
click at [726, 393] on link "uitwerkingen bekijken" at bounding box center [734, 387] width 179 height 28
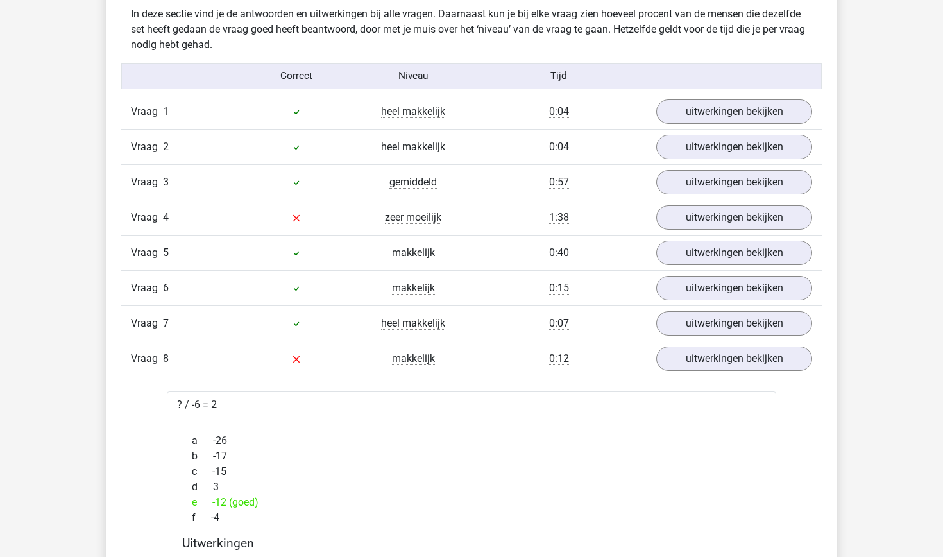
scroll to position [1014, 0]
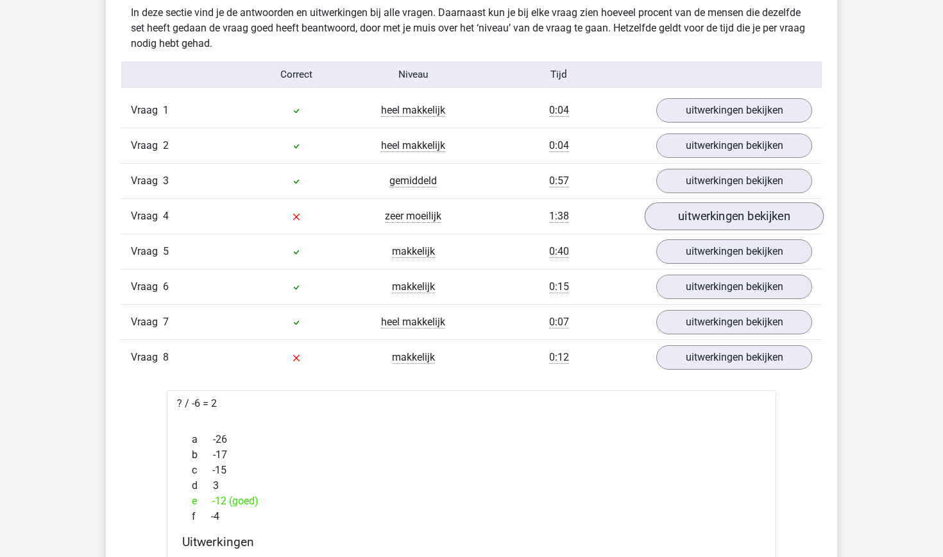
click at [691, 220] on link "uitwerkingen bekijken" at bounding box center [734, 216] width 179 height 28
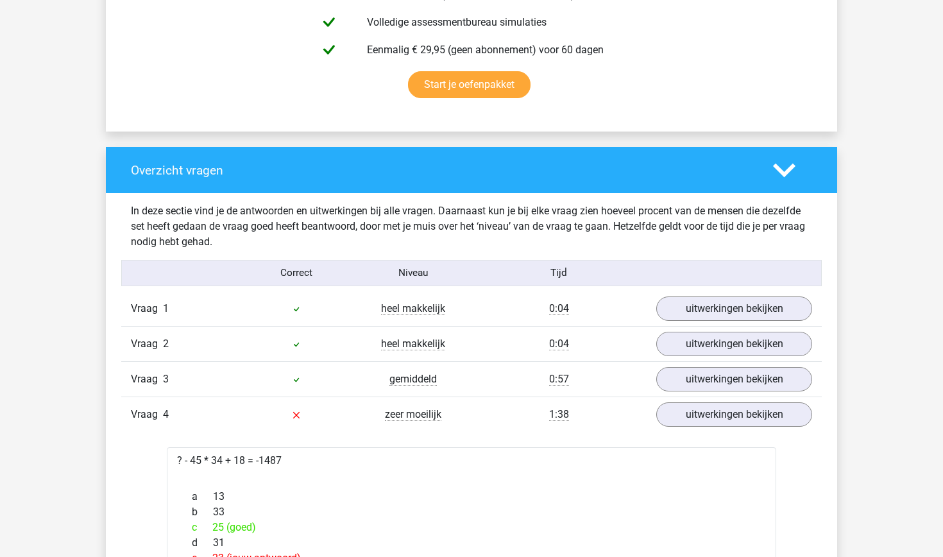
scroll to position [785, 0]
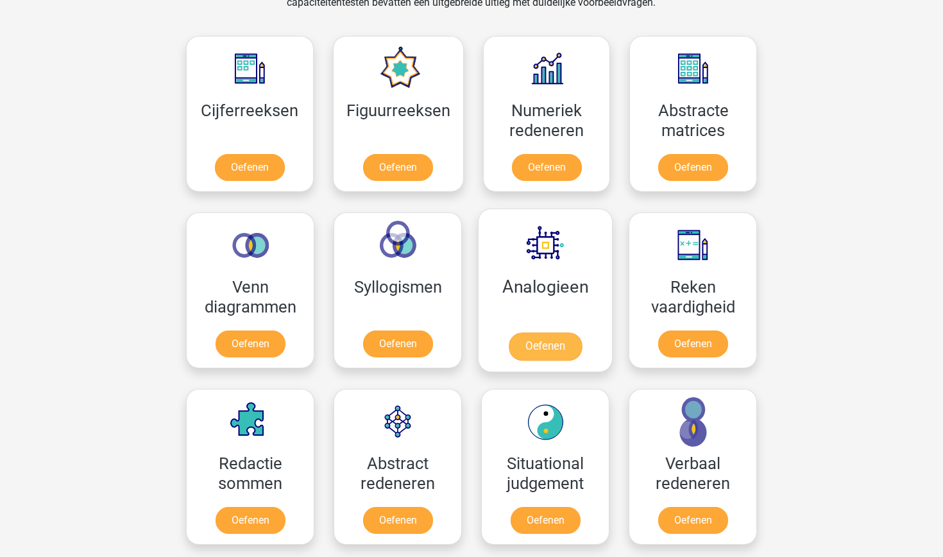
scroll to position [513, 0]
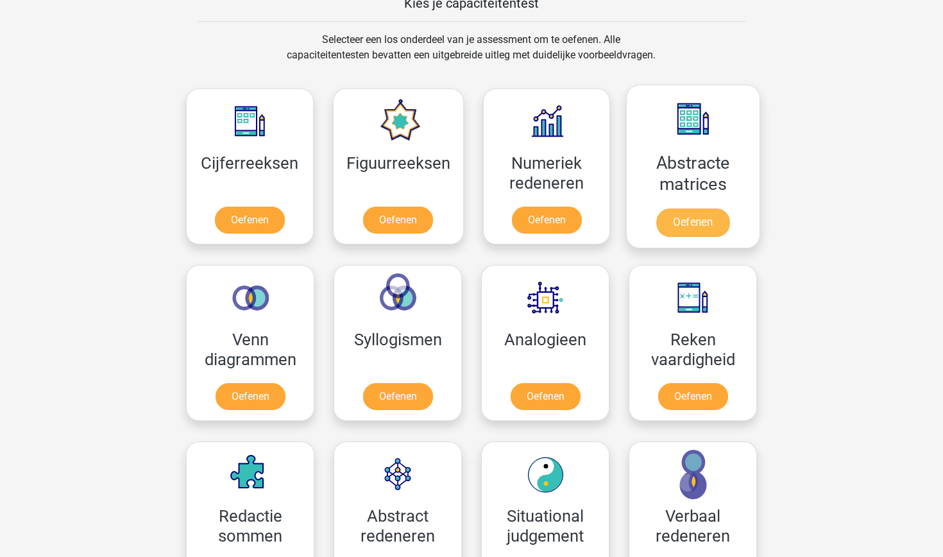
click at [689, 221] on link "Oefenen" at bounding box center [692, 222] width 73 height 28
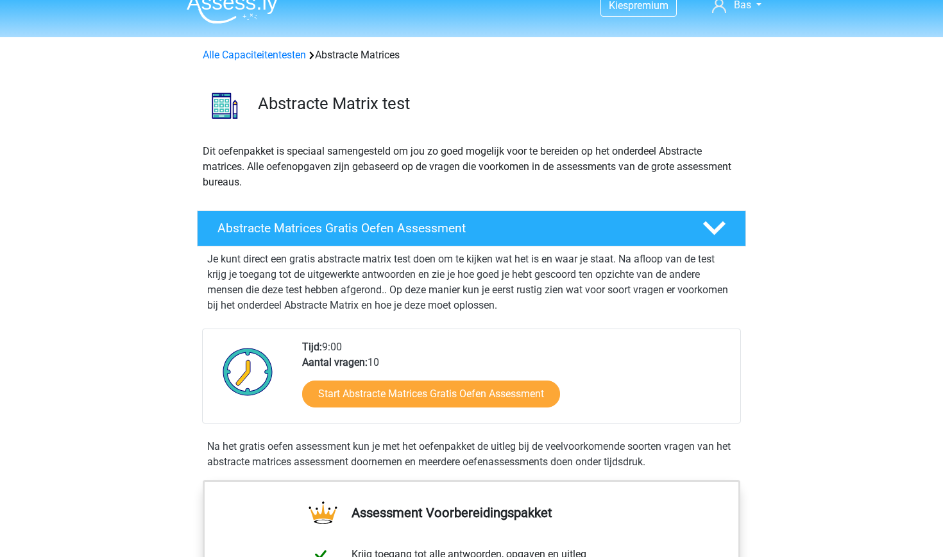
scroll to position [18, 0]
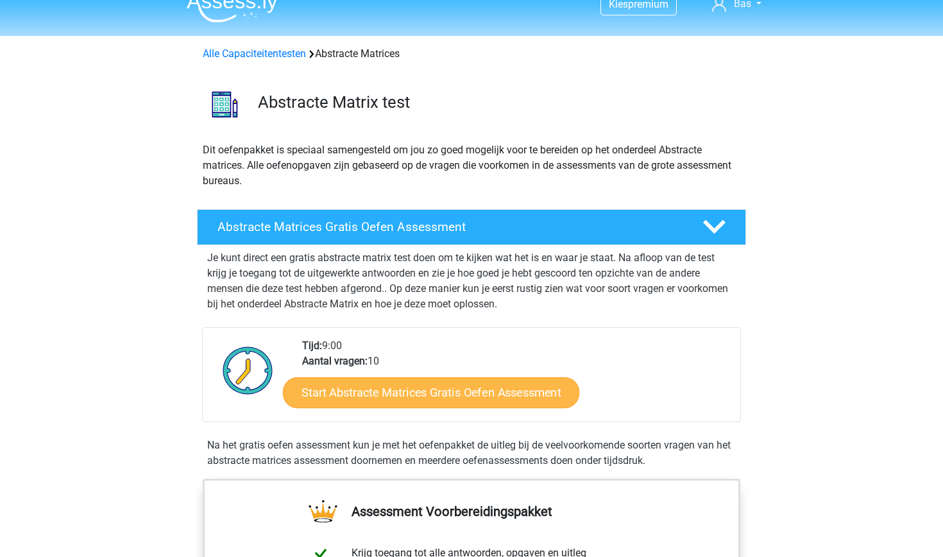
click at [426, 405] on link "Start Abstracte Matrices Gratis Oefen Assessment" at bounding box center [431, 391] width 296 height 31
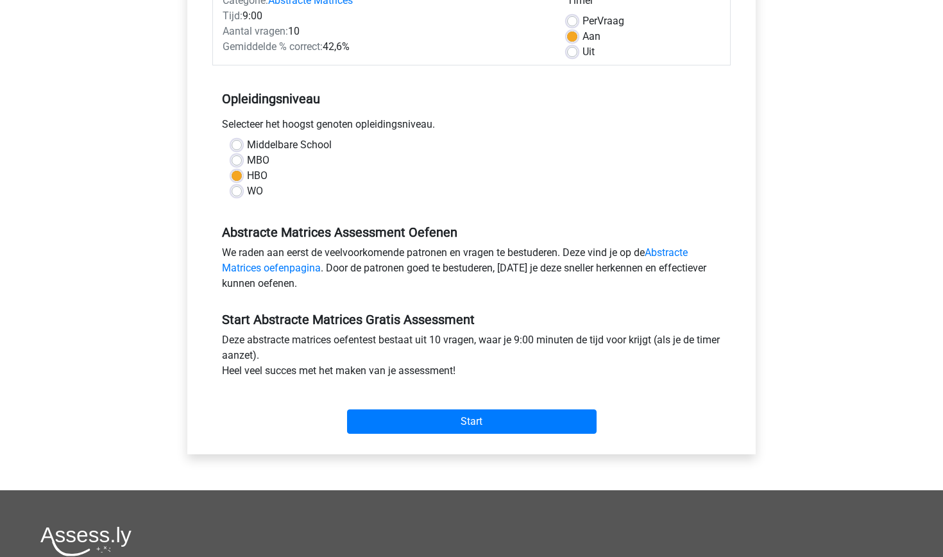
scroll to position [240, 0]
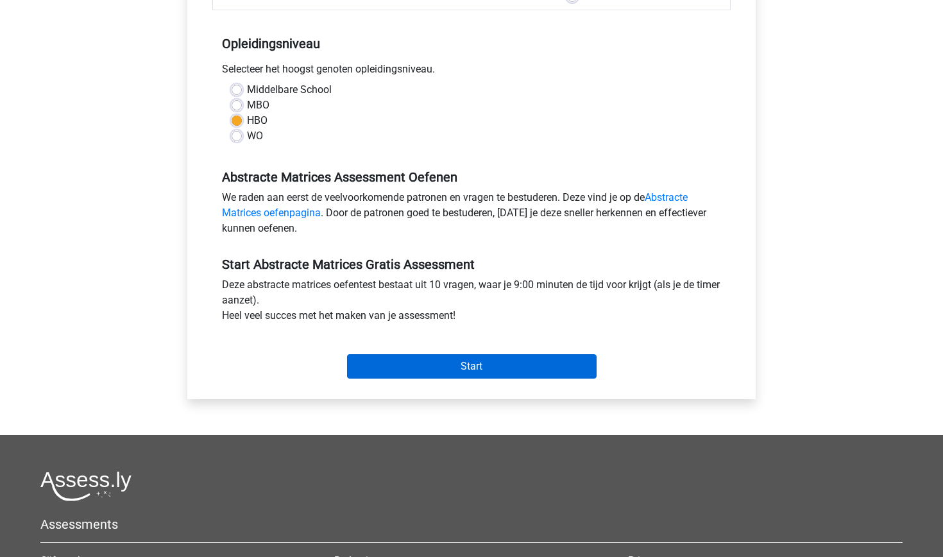
click at [464, 366] on input "Start" at bounding box center [471, 366] width 249 height 24
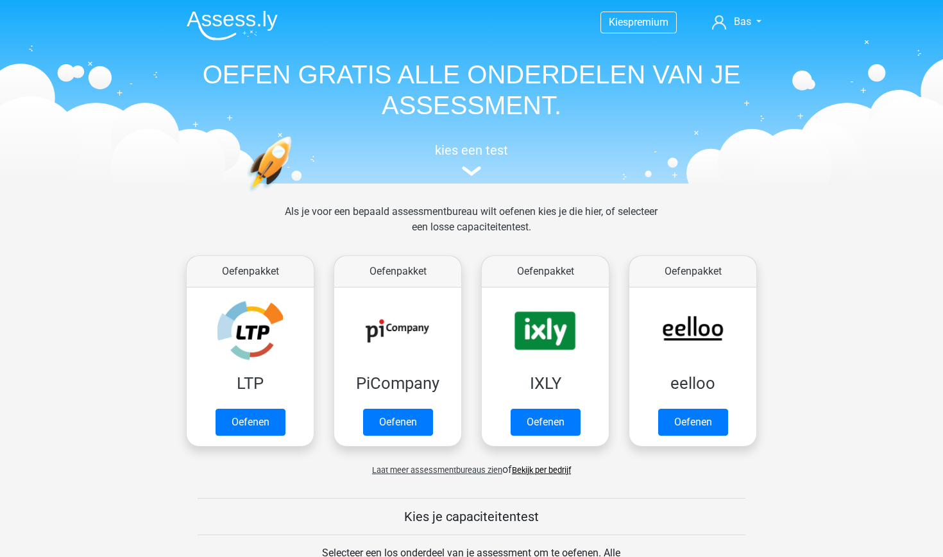
scroll to position [513, 0]
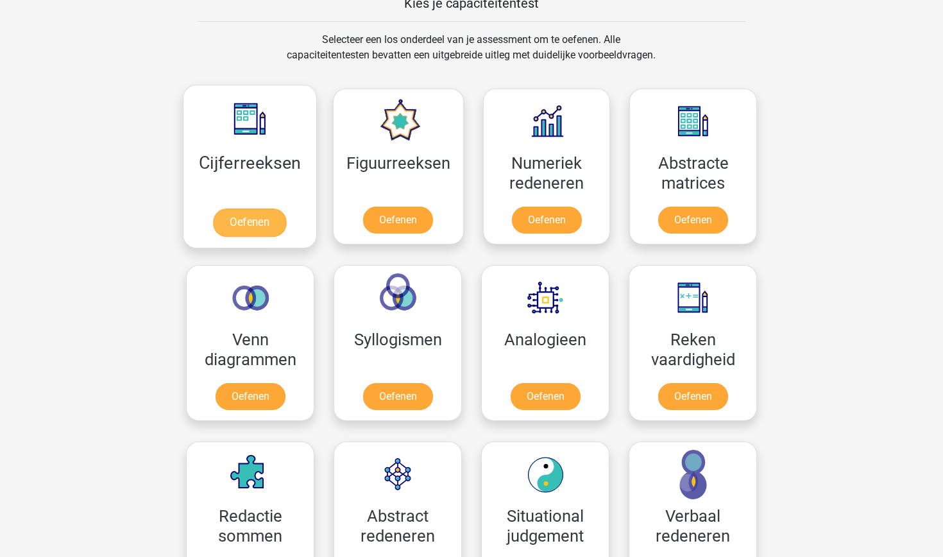
click at [262, 233] on link "Oefenen" at bounding box center [249, 222] width 73 height 28
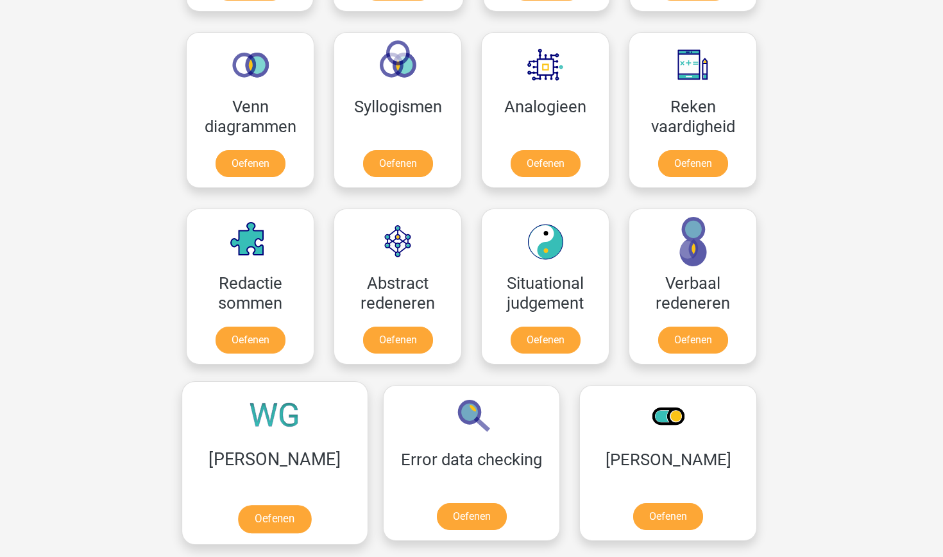
scroll to position [743, 0]
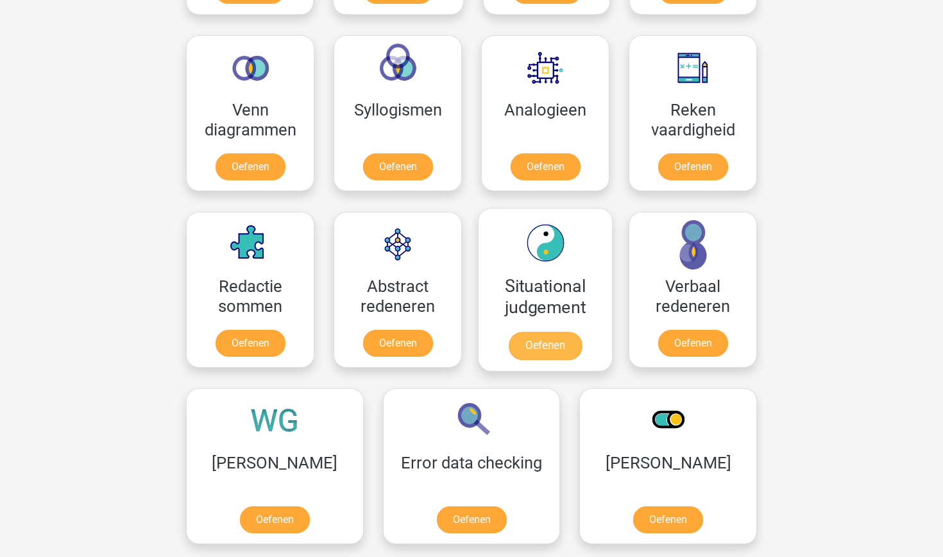
click at [540, 352] on link "Oefenen" at bounding box center [545, 346] width 73 height 28
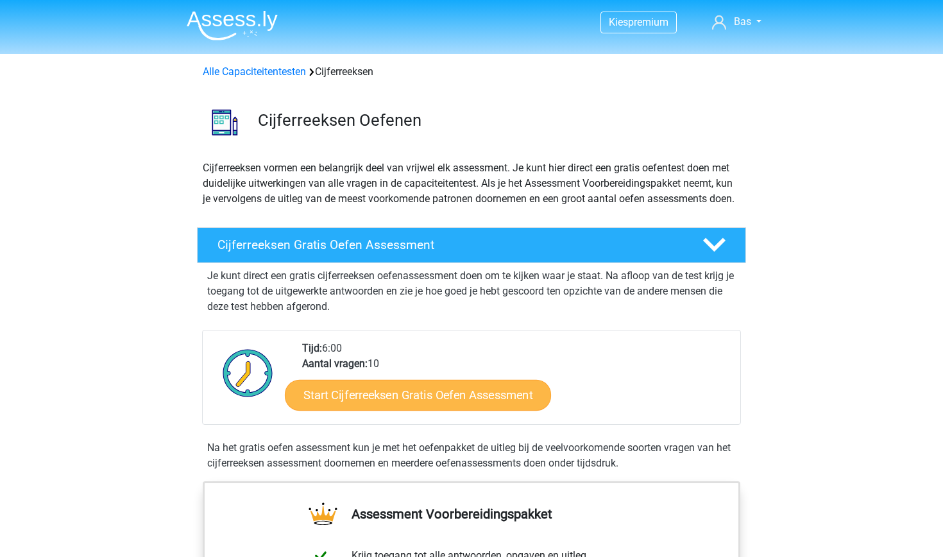
click at [418, 410] on link "Start Cijferreeksen Gratis Oefen Assessment" at bounding box center [418, 394] width 266 height 31
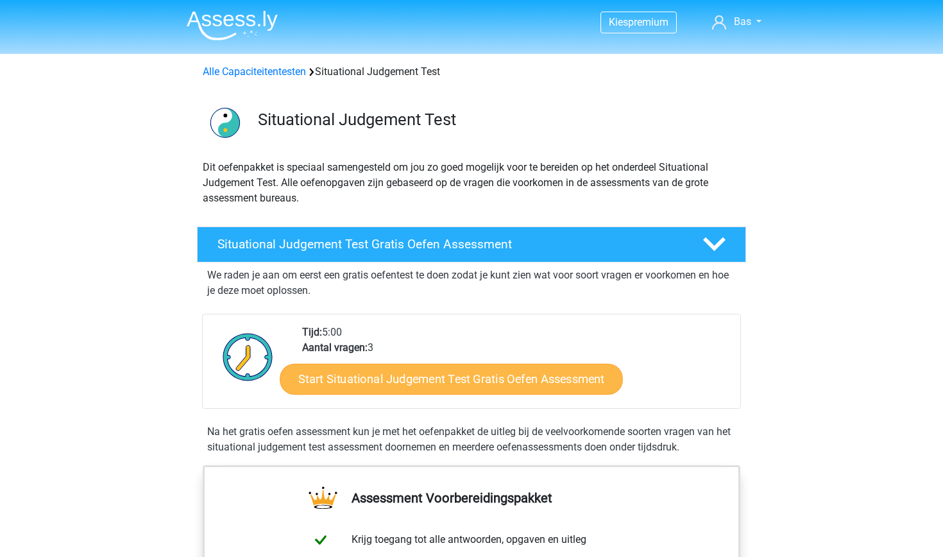
click at [404, 381] on link "Start Situational Judgement Test Gratis Oefen Assessment" at bounding box center [451, 379] width 343 height 31
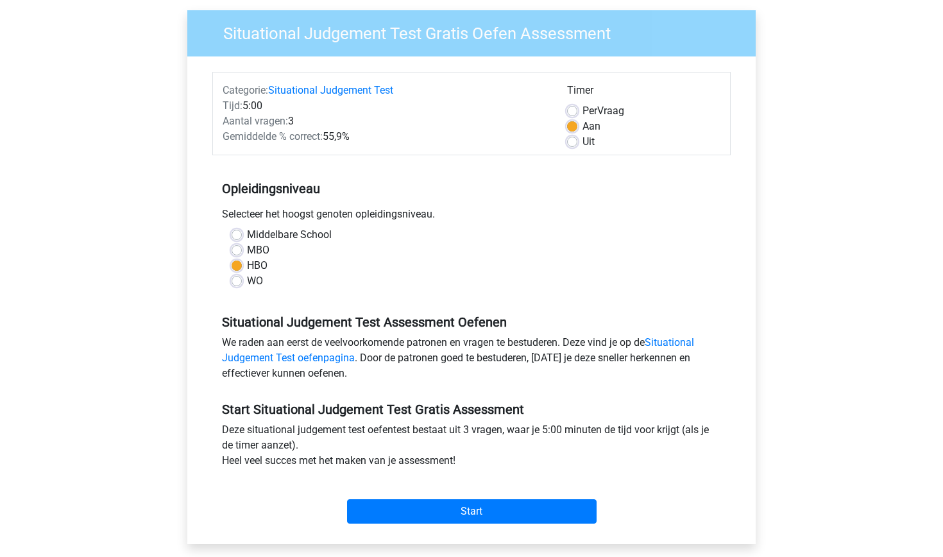
scroll to position [105, 0]
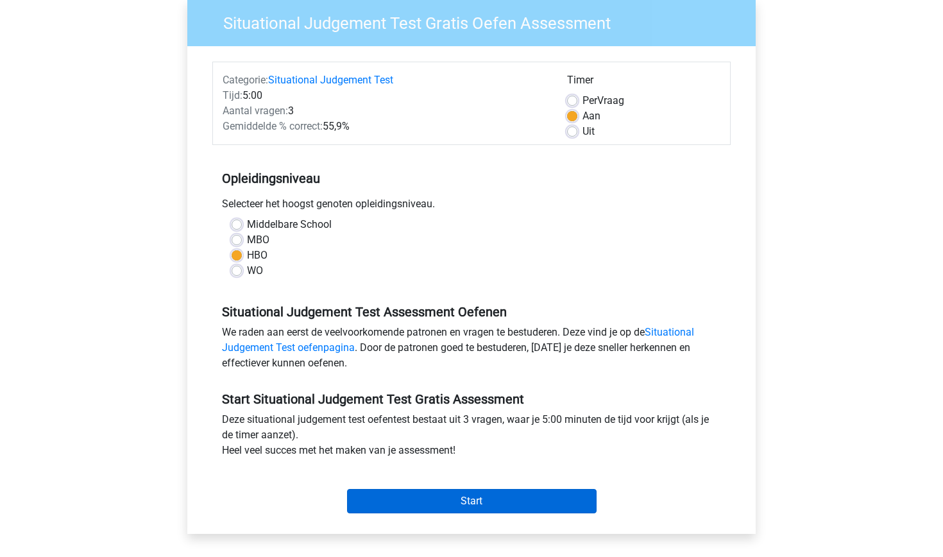
click at [483, 502] on input "Start" at bounding box center [471, 501] width 249 height 24
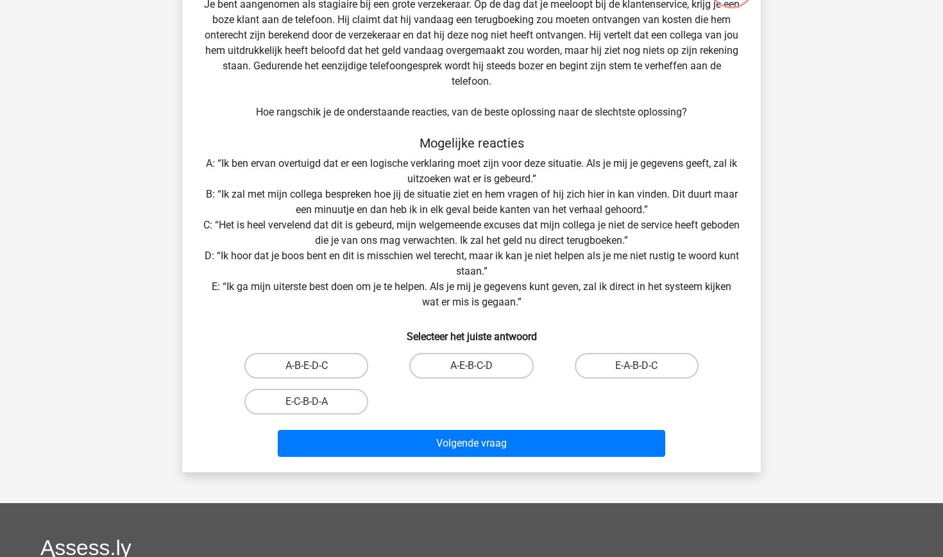
scroll to position [135, 0]
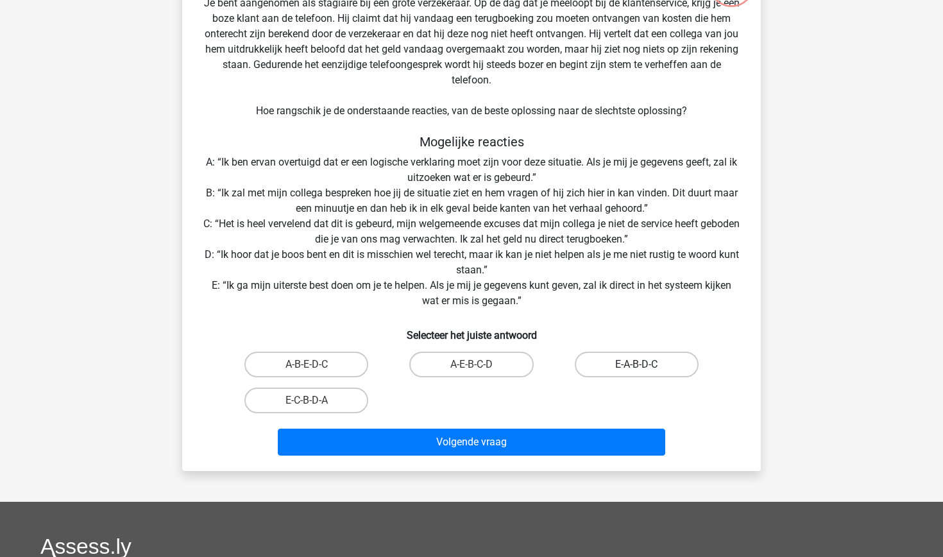
click at [657, 366] on label "E-A-B-D-C" at bounding box center [637, 364] width 124 height 26
click at [645, 366] on input "E-A-B-D-C" at bounding box center [640, 368] width 8 height 8
radio input "true"
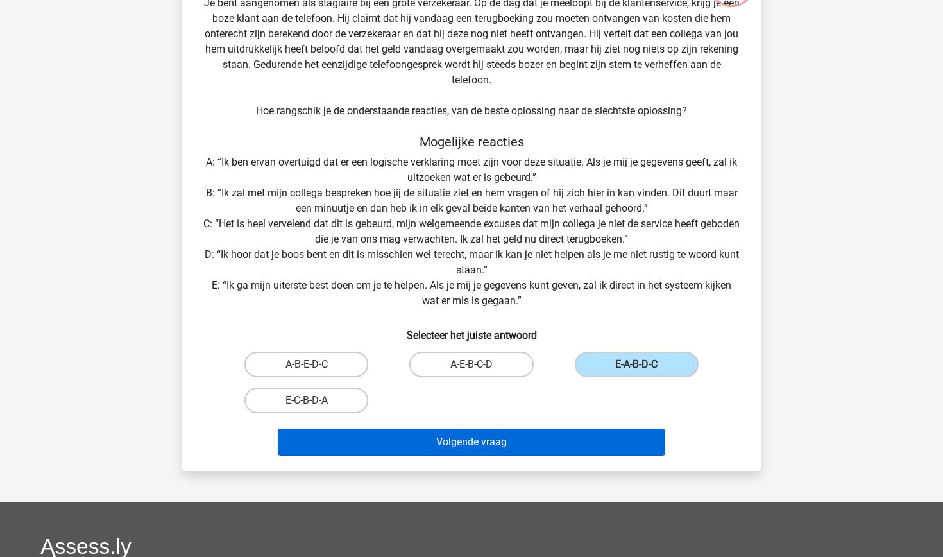
click at [565, 446] on button "Volgende vraag" at bounding box center [472, 441] width 388 height 27
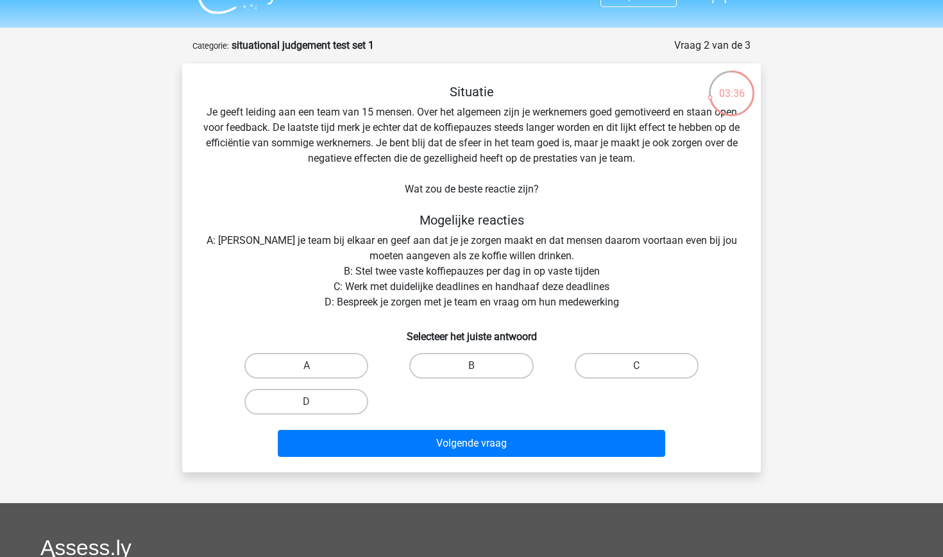
scroll to position [27, 0]
click at [312, 403] on input "D" at bounding box center [311, 405] width 8 height 8
radio input "true"
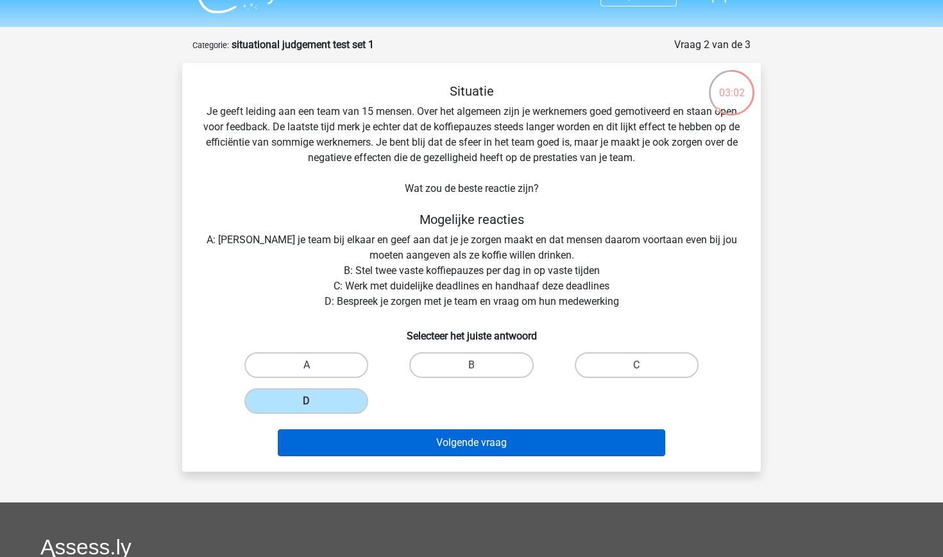
click at [440, 450] on button "Volgende vraag" at bounding box center [472, 442] width 388 height 27
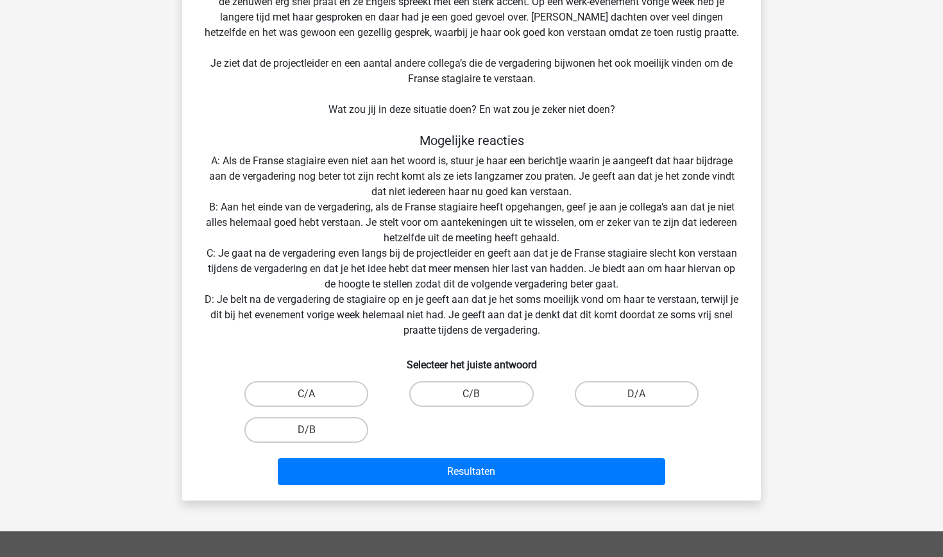
scroll to position [167, 0]
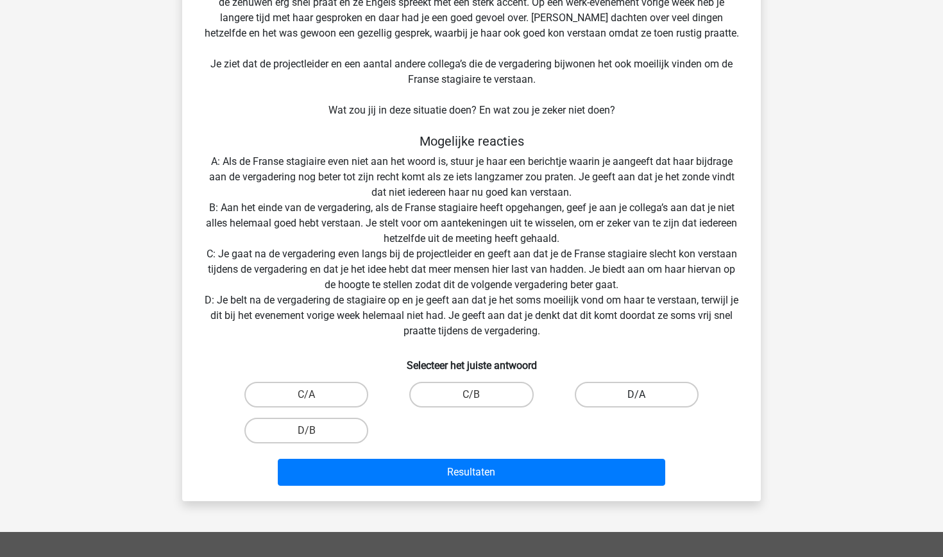
click at [628, 391] on label "D/A" at bounding box center [637, 395] width 124 height 26
click at [636, 394] on input "D/A" at bounding box center [640, 398] width 8 height 8
radio input "true"
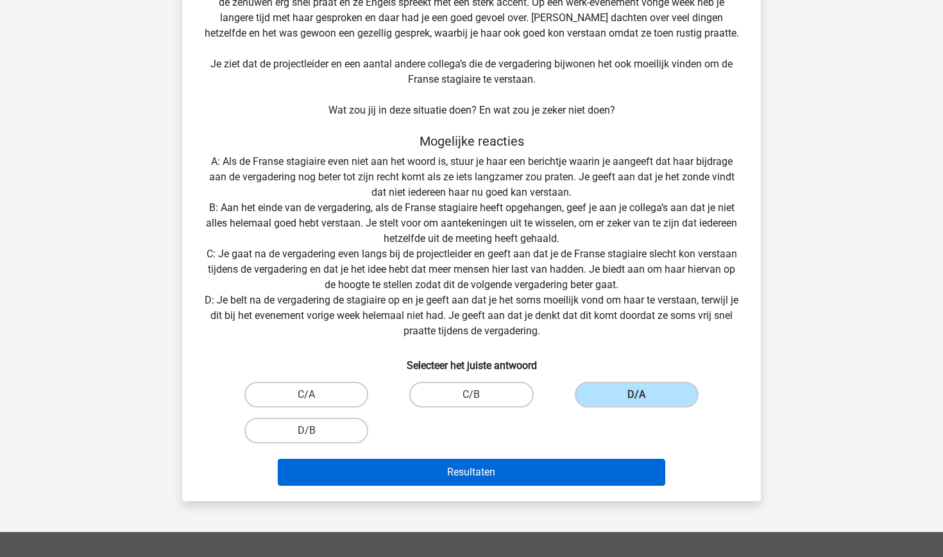
click at [553, 478] on button "Resultaten" at bounding box center [472, 472] width 388 height 27
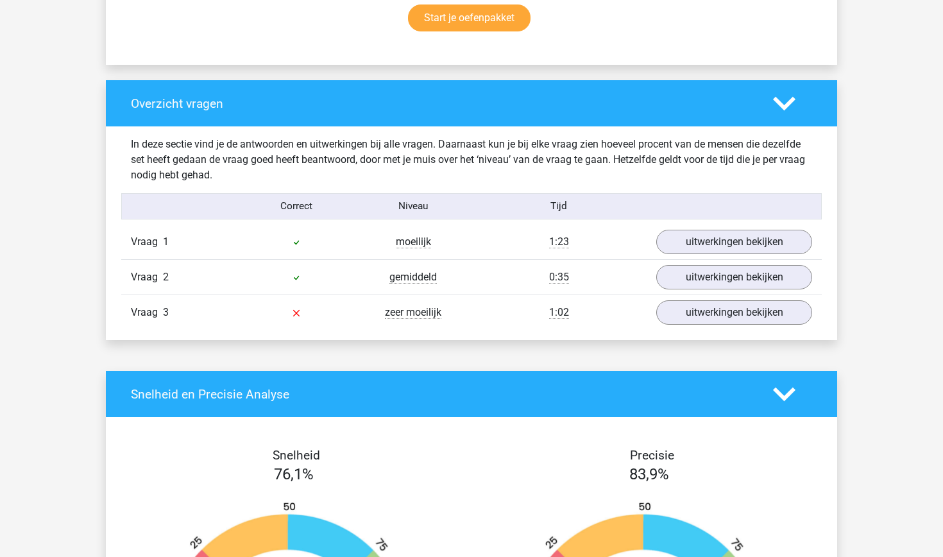
scroll to position [898, 0]
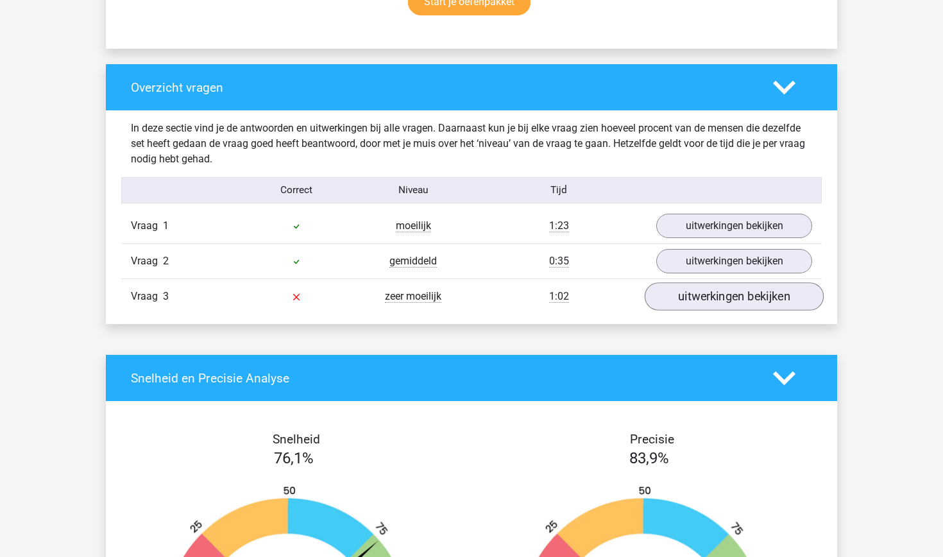
click at [732, 296] on link "uitwerkingen bekijken" at bounding box center [734, 296] width 179 height 28
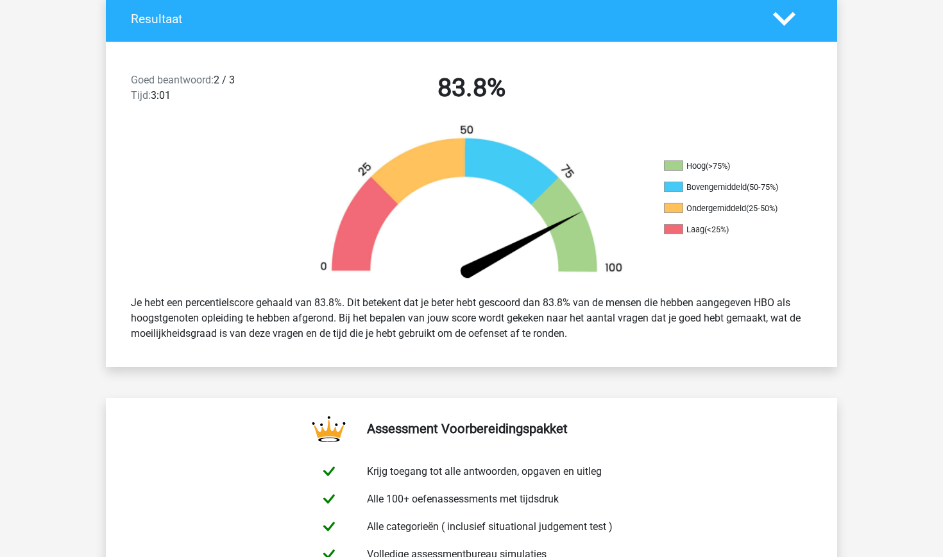
scroll to position [217, 0]
